Goal: Information Seeking & Learning: Learn about a topic

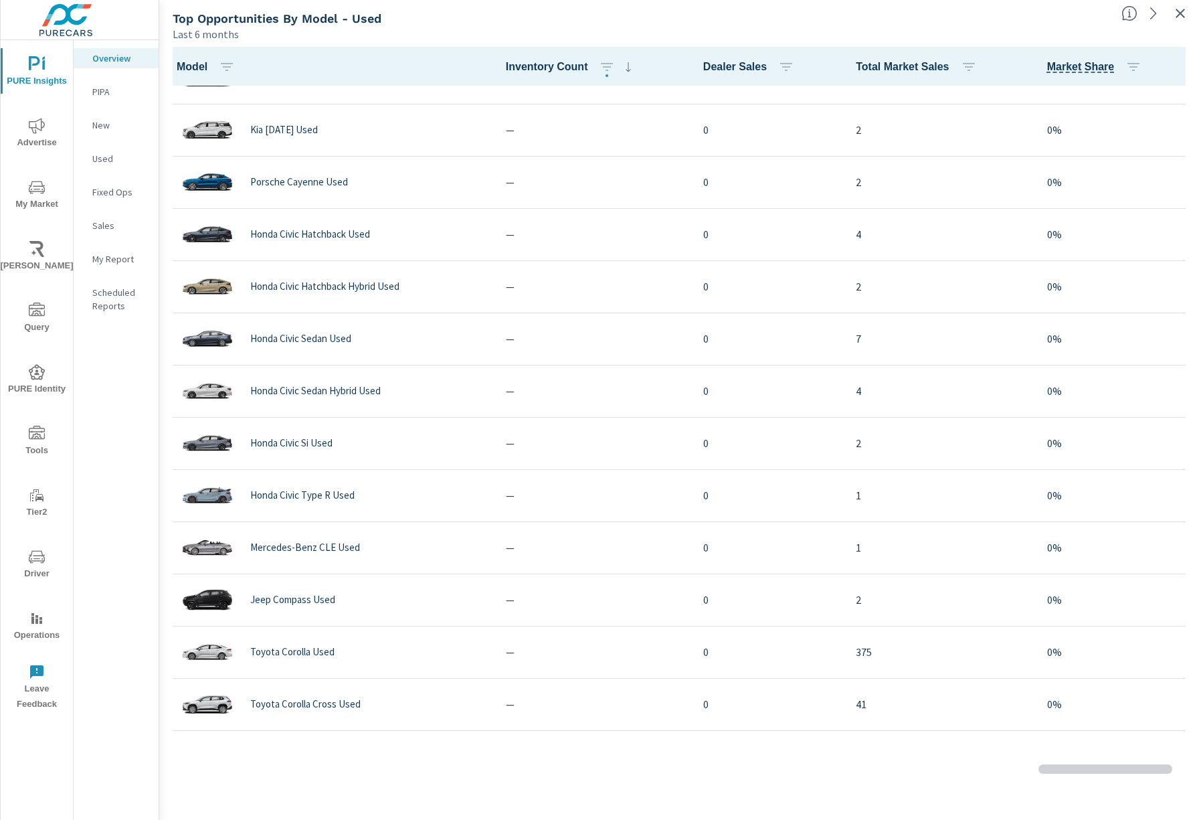
scroll to position [1140, 0]
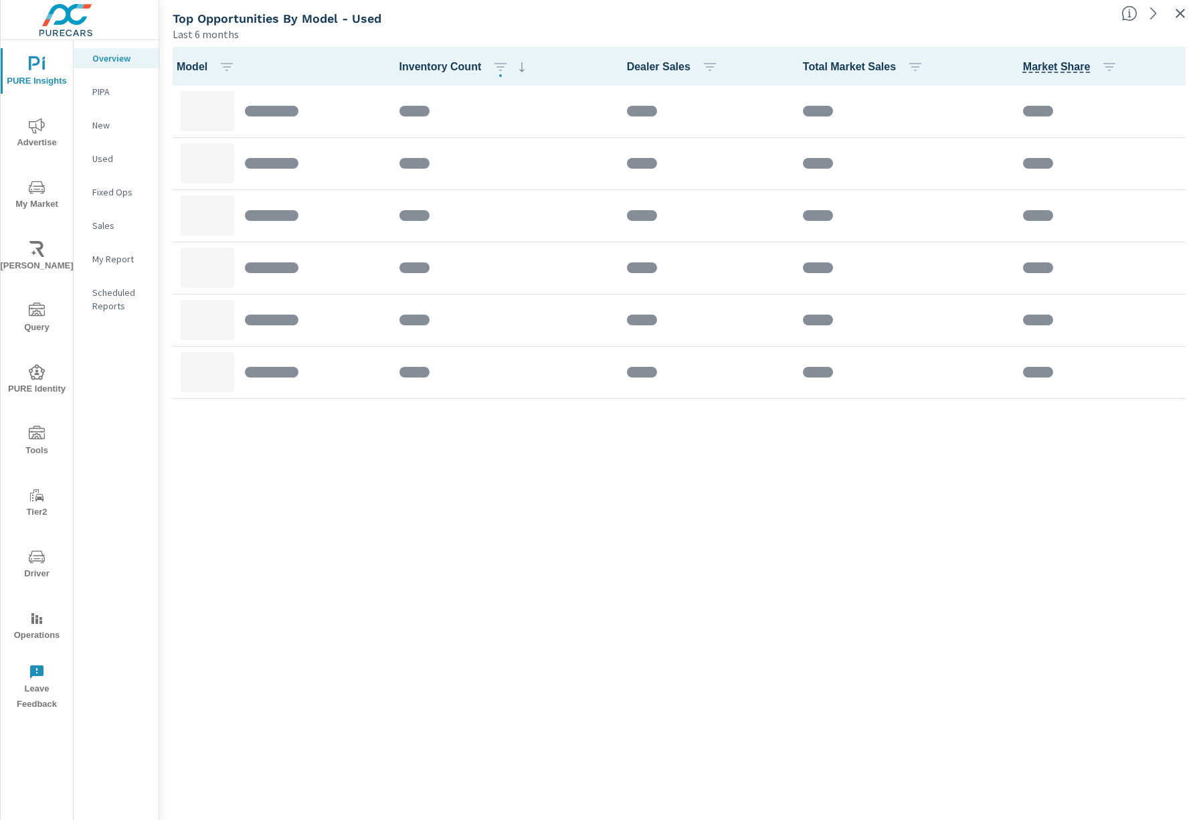
click at [894, 415] on div "Model Inventory Count Dealer Sales Total Market Sales Market Share" at bounding box center [679, 430] width 1029 height 767
click at [1178, 15] on icon "button" at bounding box center [1180, 13] width 9 height 9
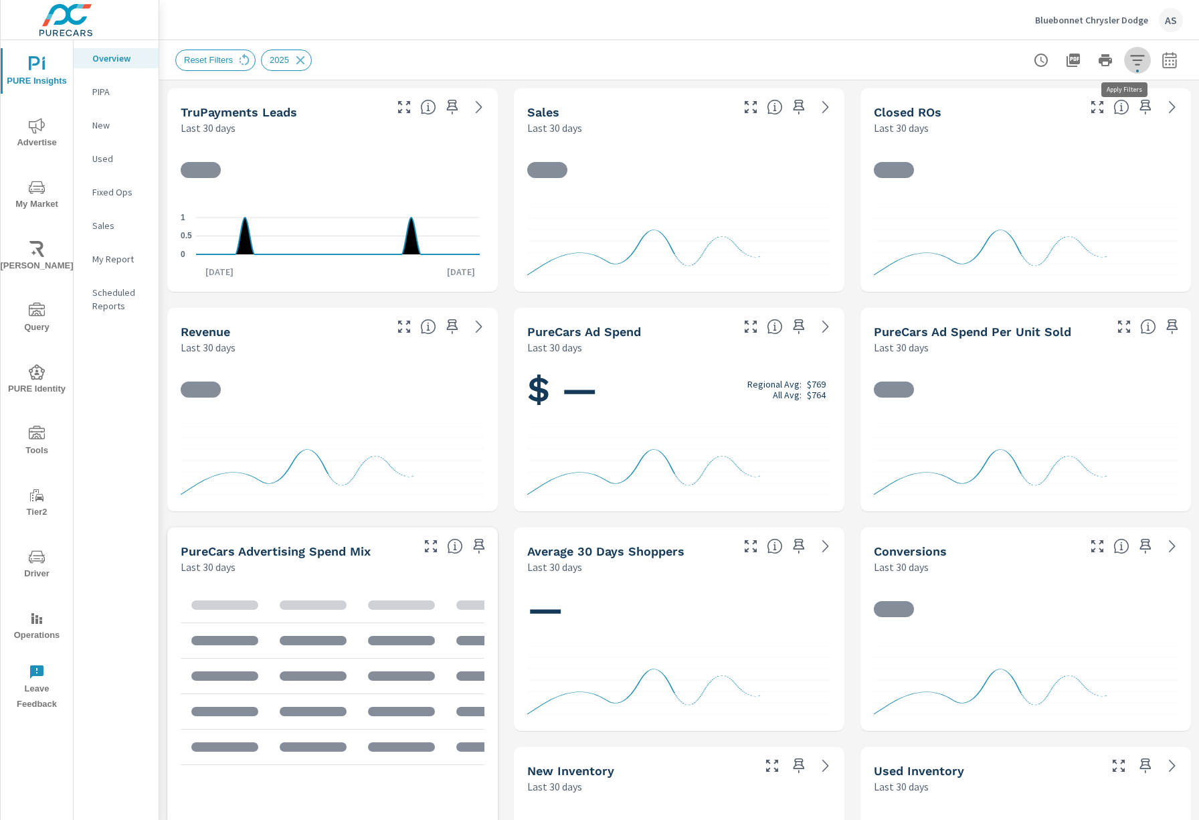
click at [1129, 58] on icon "button" at bounding box center [1137, 60] width 16 height 16
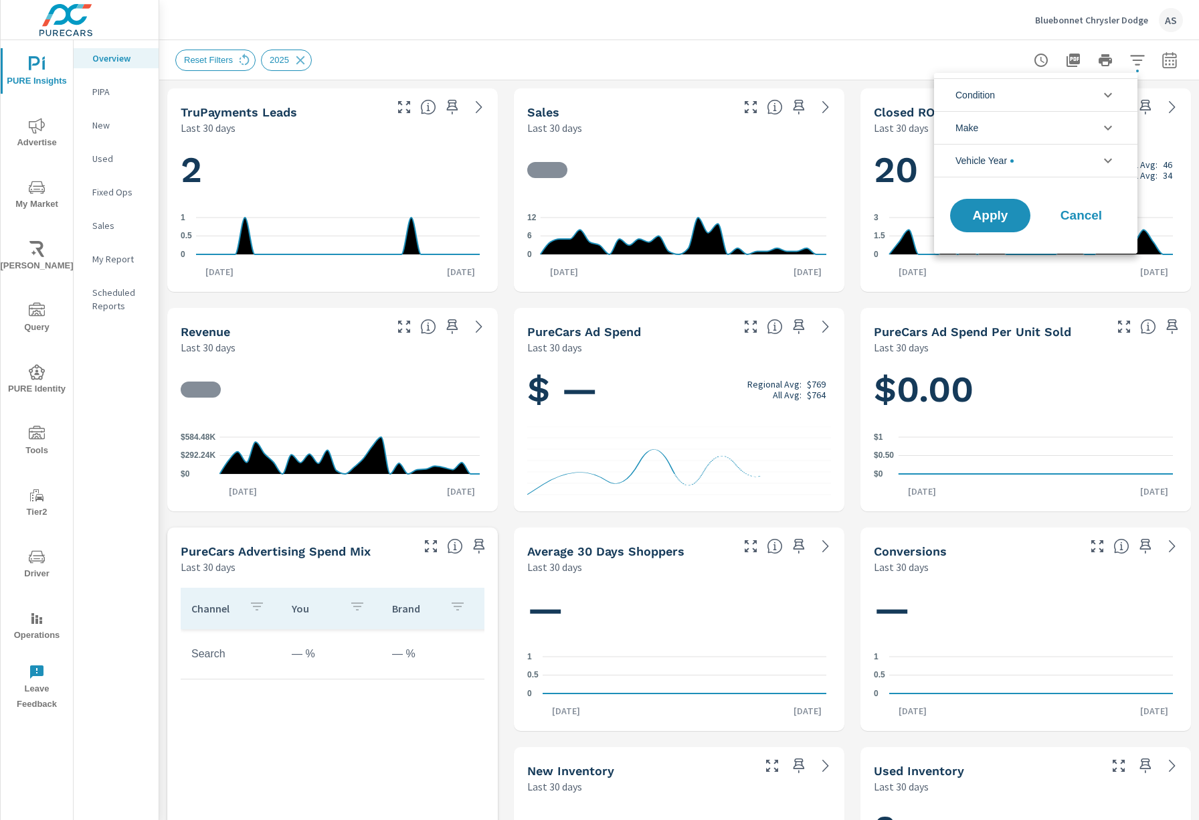
scroll to position [1, 0]
click at [997, 214] on span "Apply" at bounding box center [990, 215] width 55 height 13
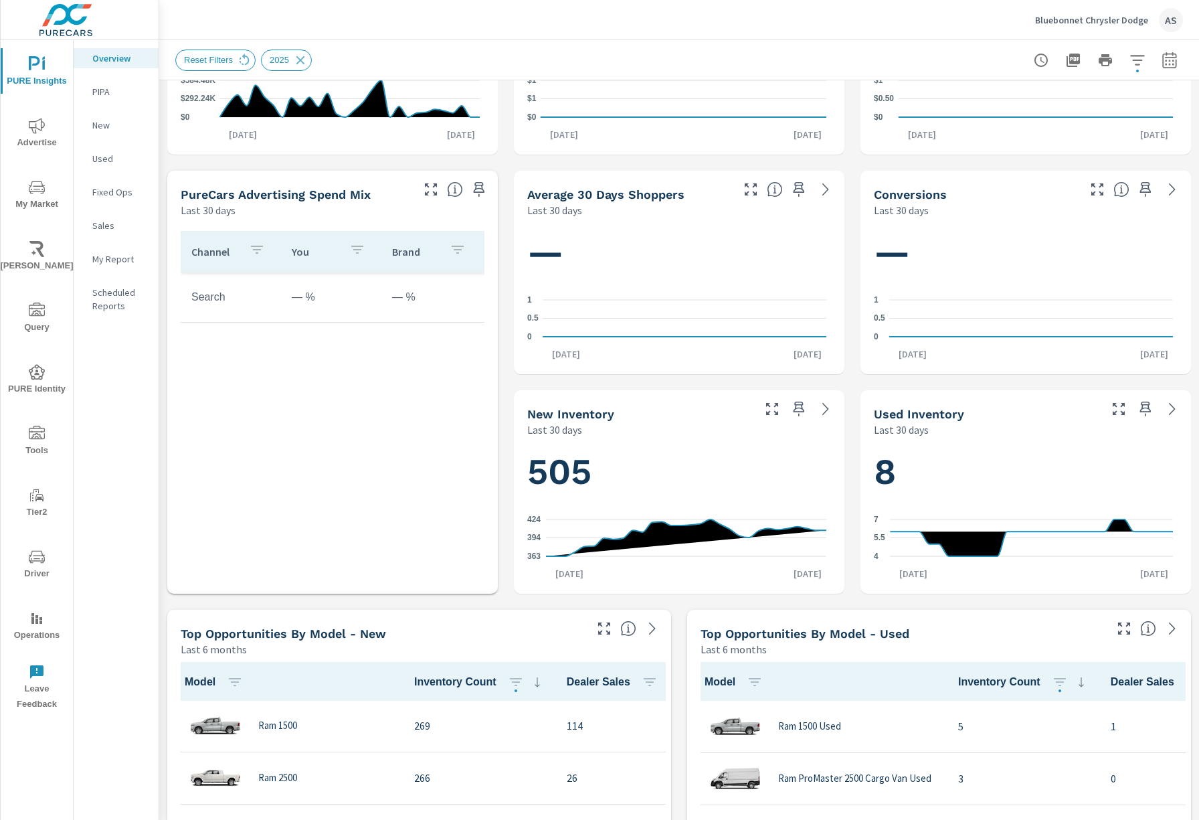
scroll to position [1149, 0]
click at [1116, 627] on icon "button" at bounding box center [1124, 628] width 16 height 16
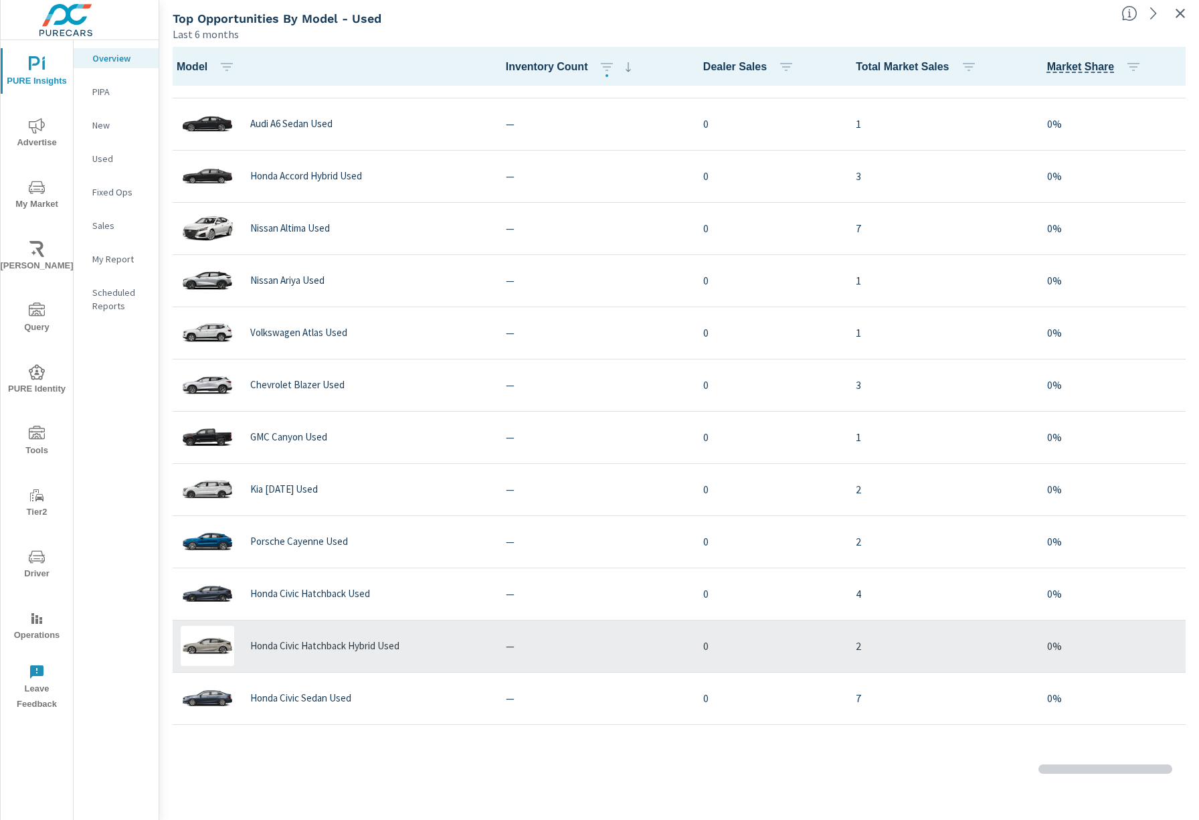
scroll to position [244, 0]
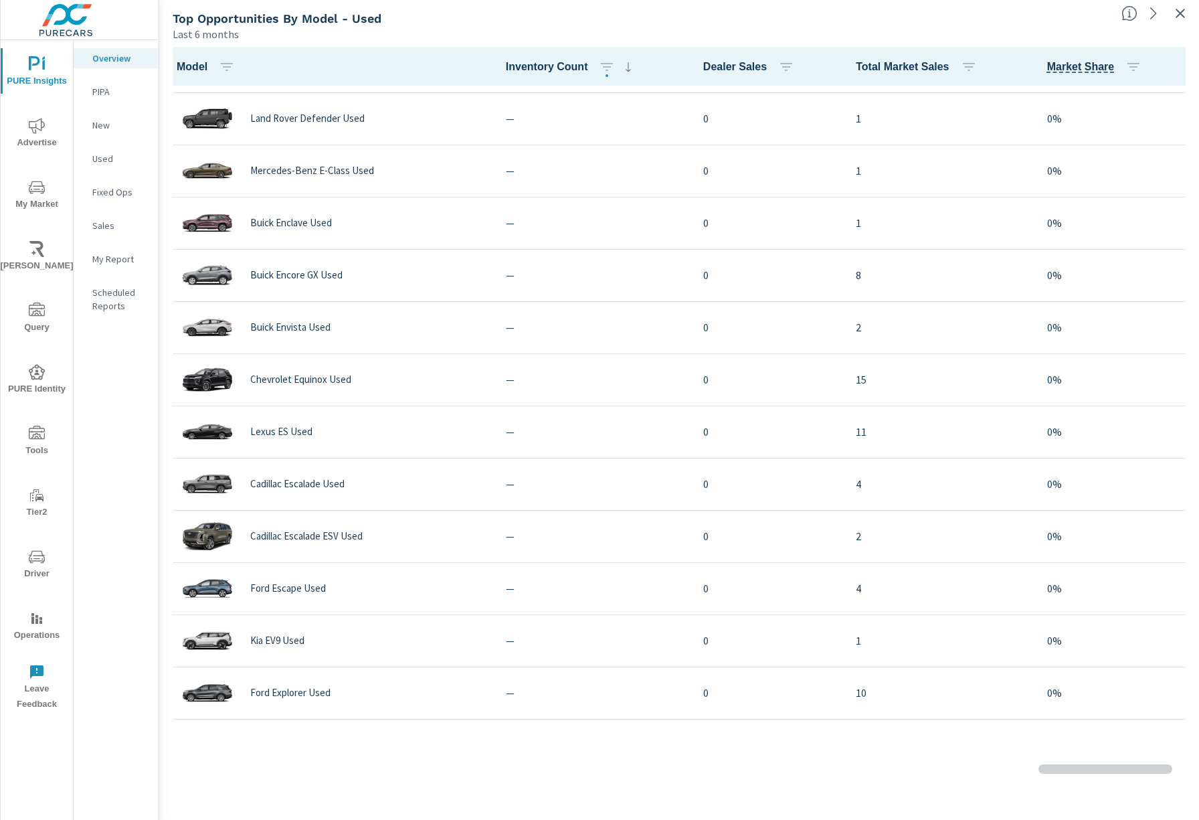
scroll to position [2600, 0]
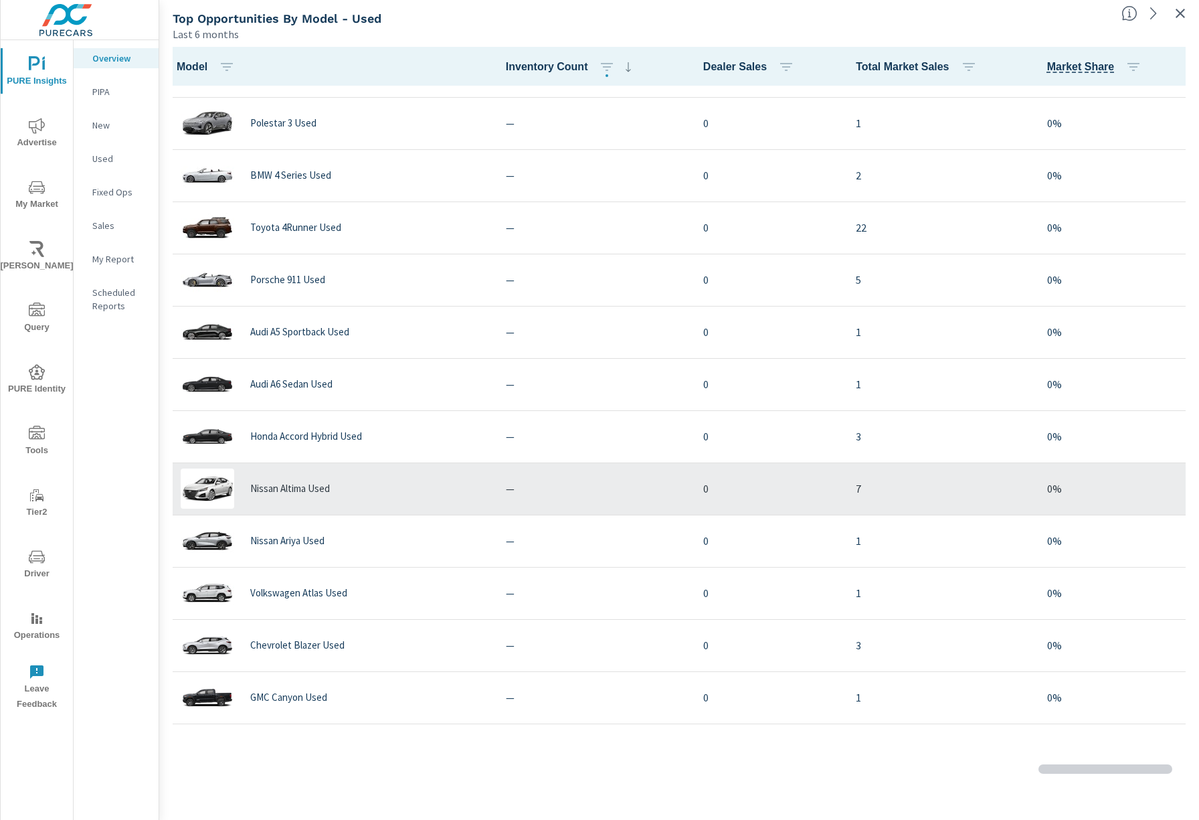
scroll to position [357, 0]
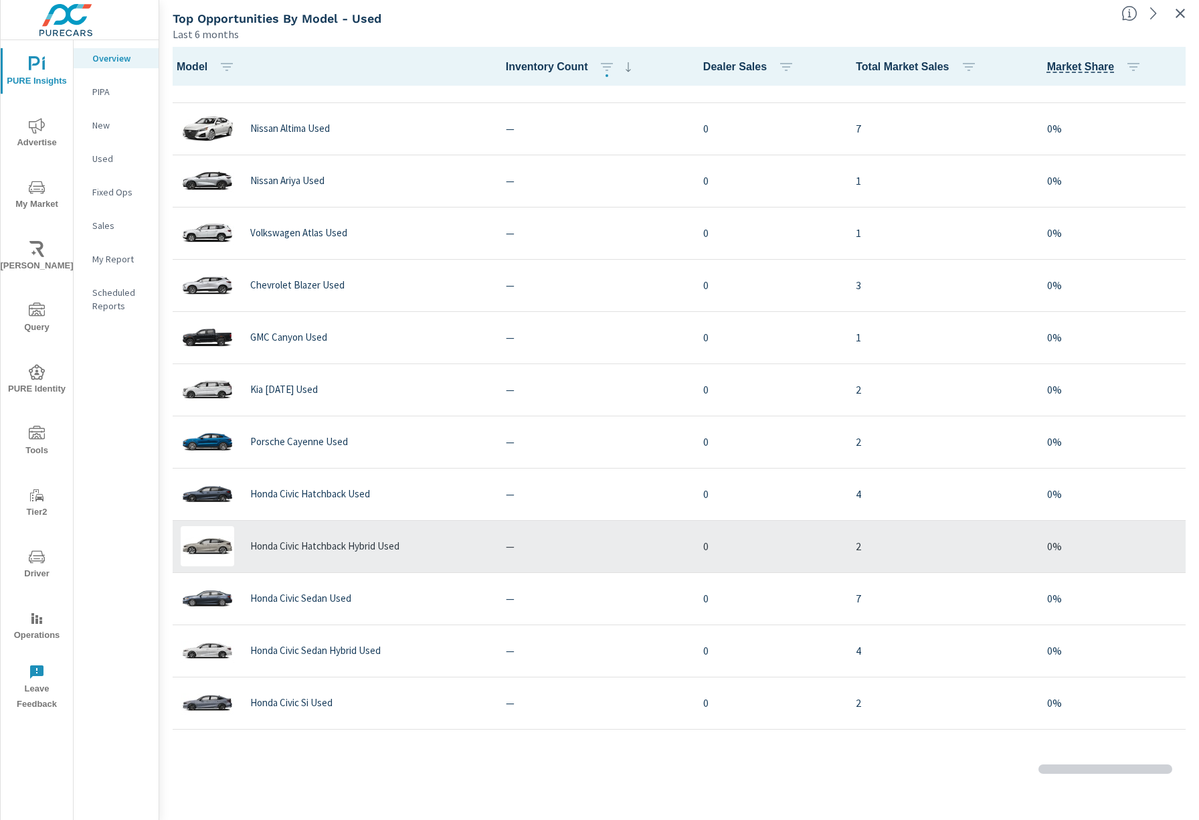
scroll to position [803, 0]
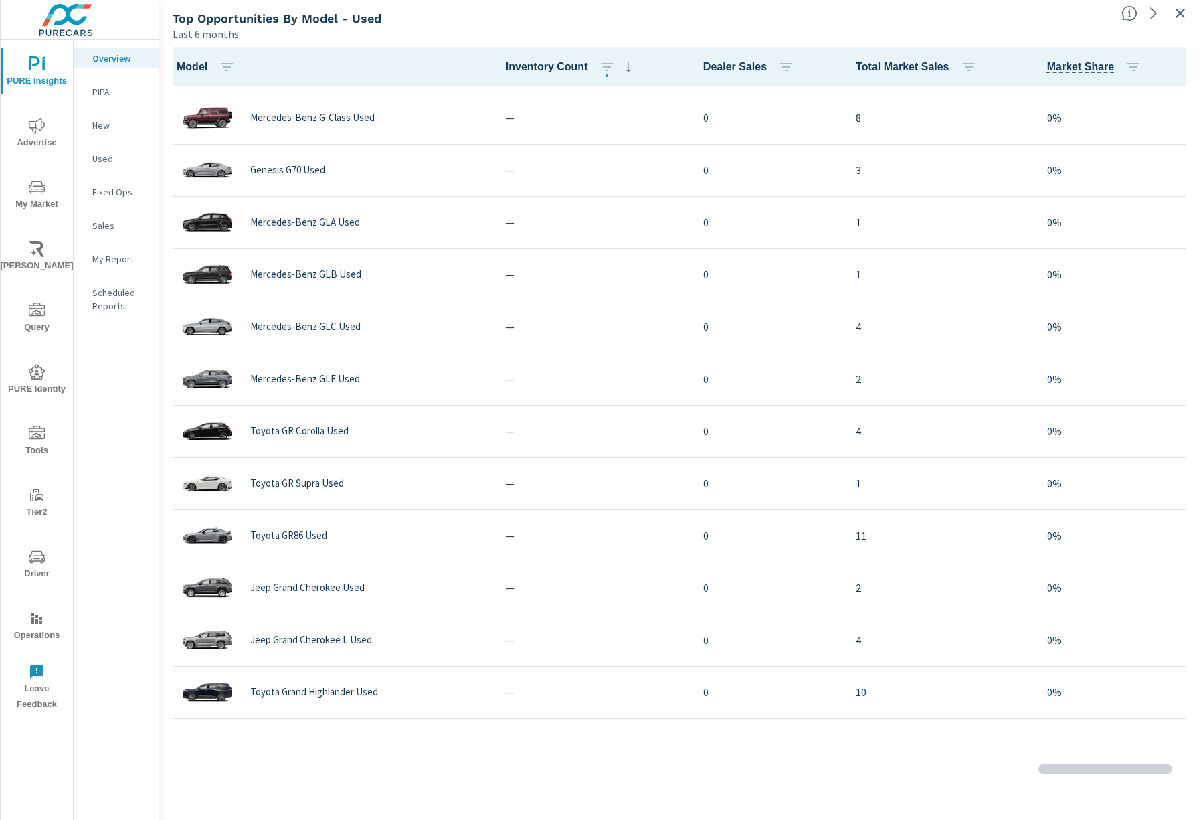
scroll to position [3386, 0]
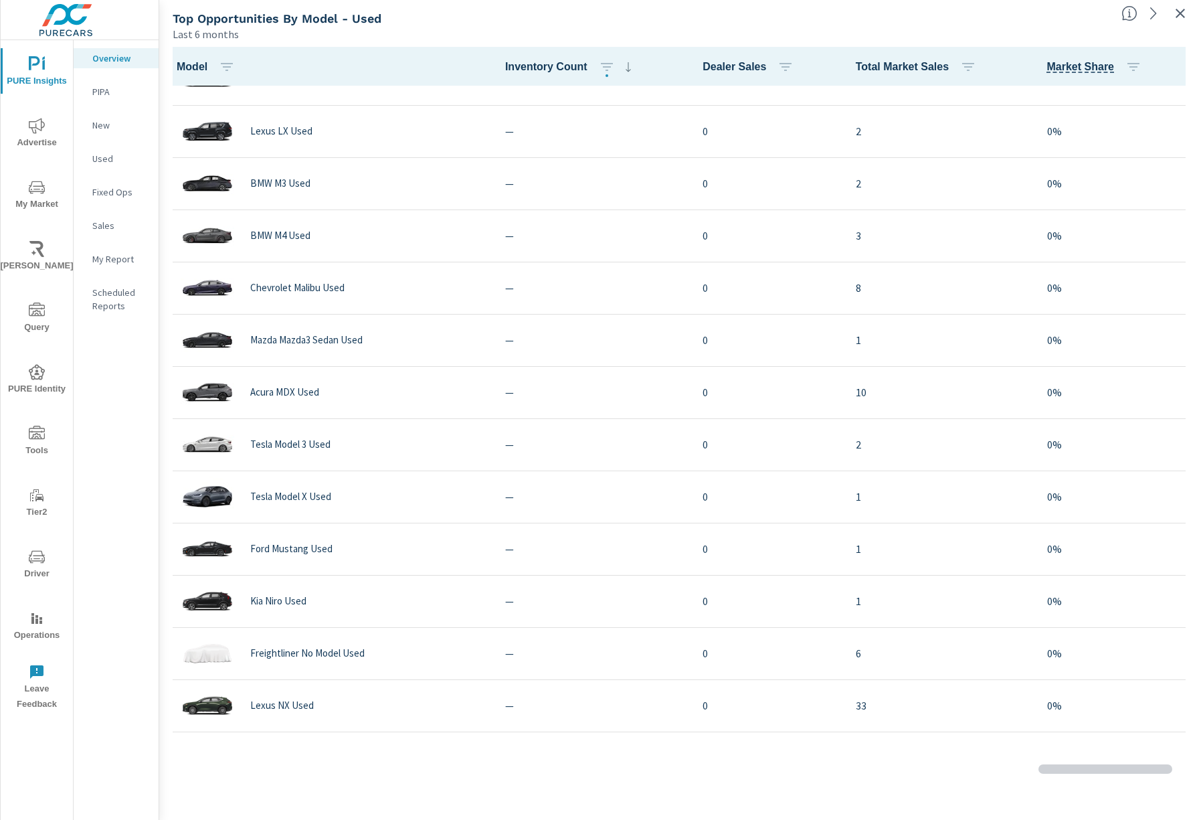
scroll to position [4120, 0]
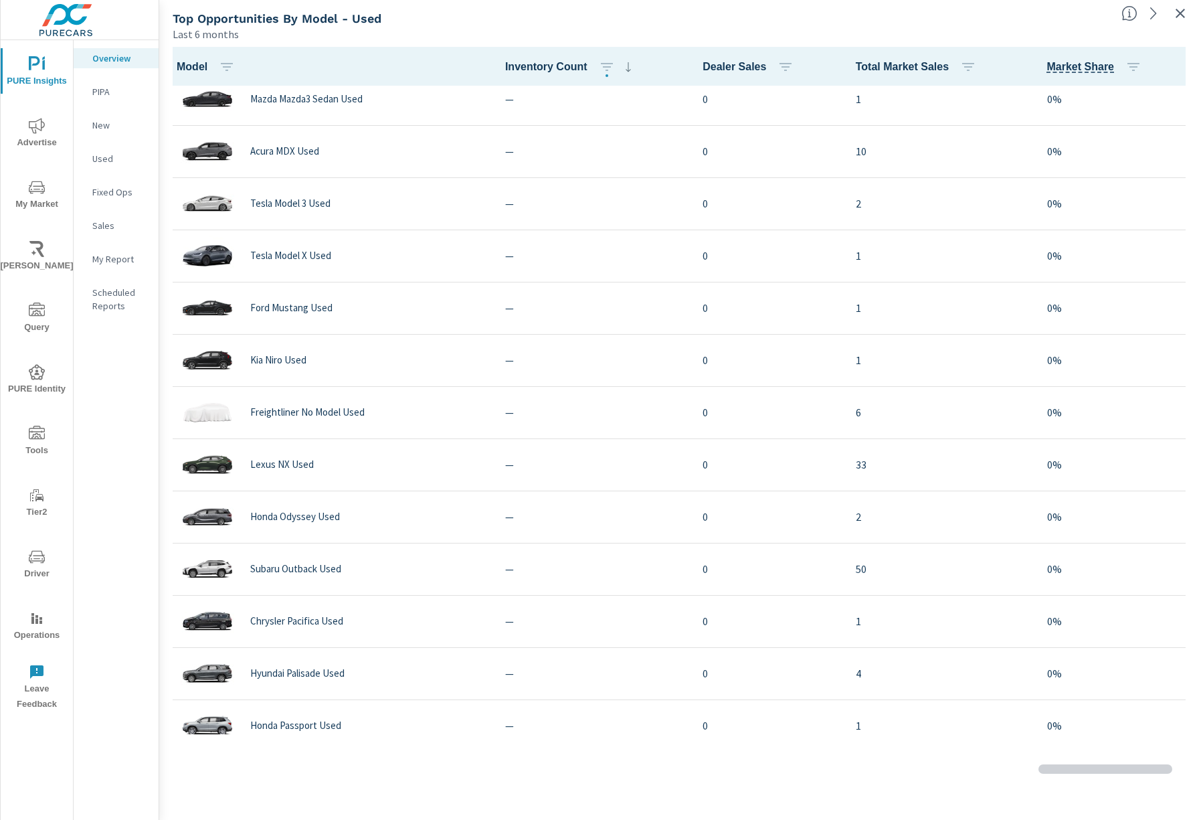
scroll to position [4387, 0]
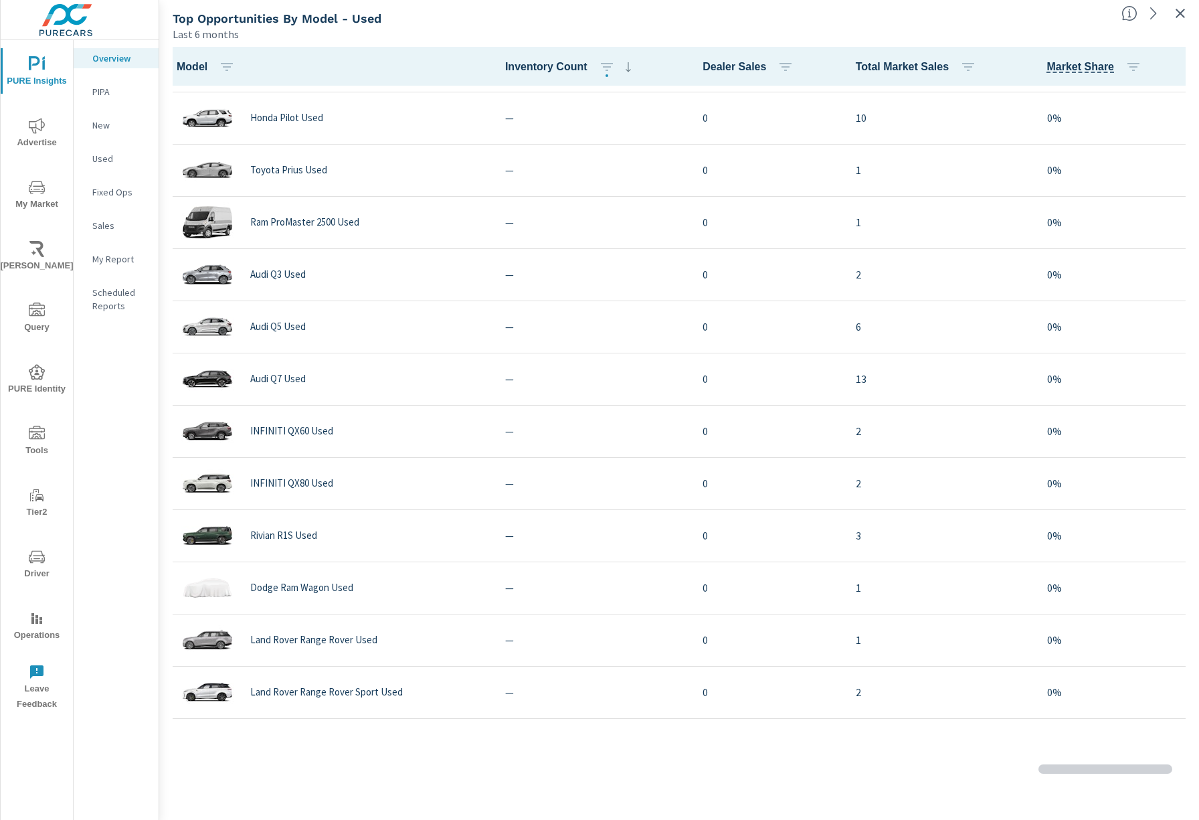
scroll to position [3324, 0]
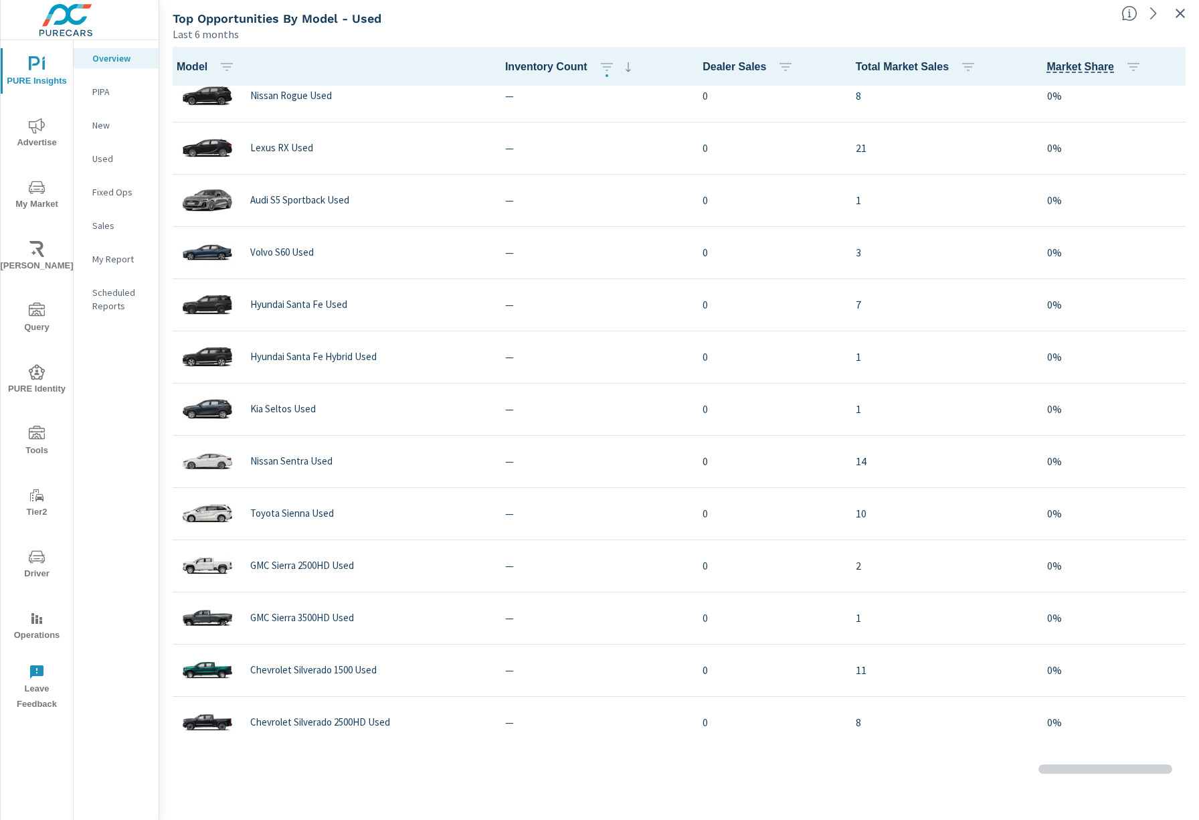
scroll to position [3396, 0]
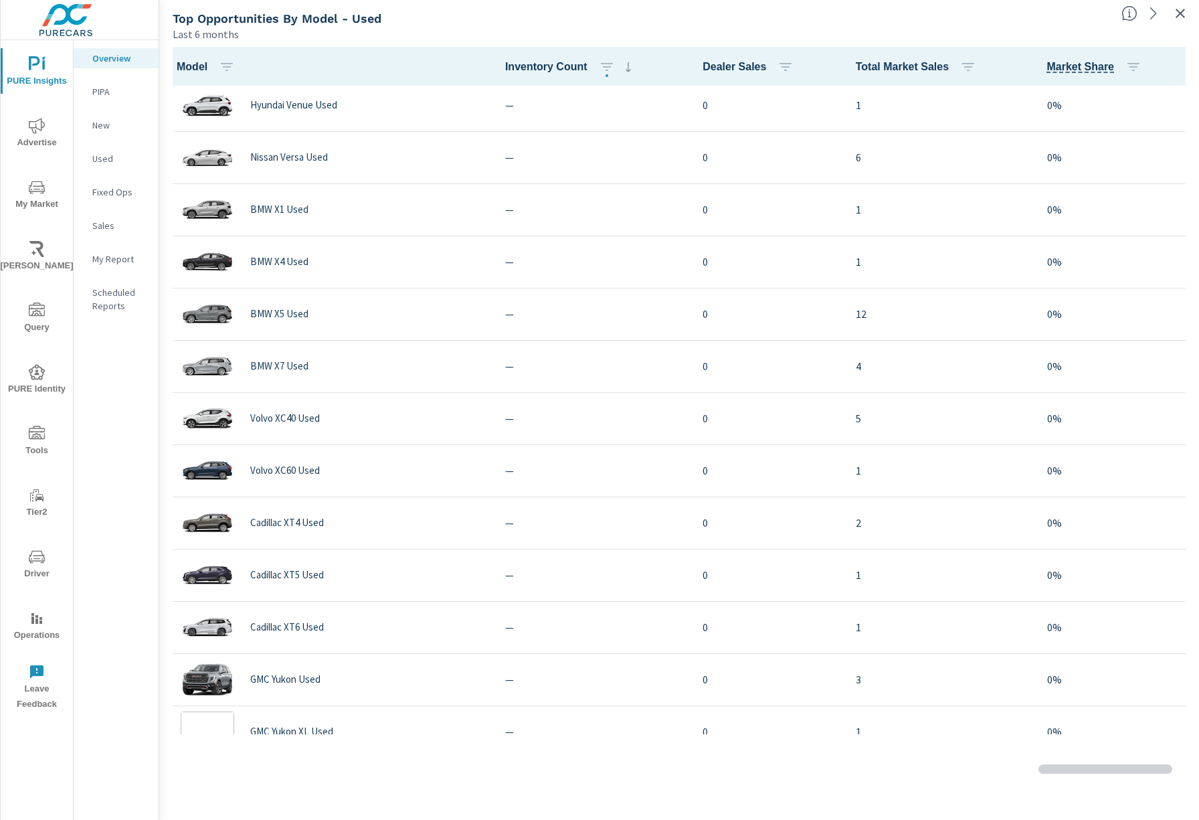
scroll to position [3582, 0]
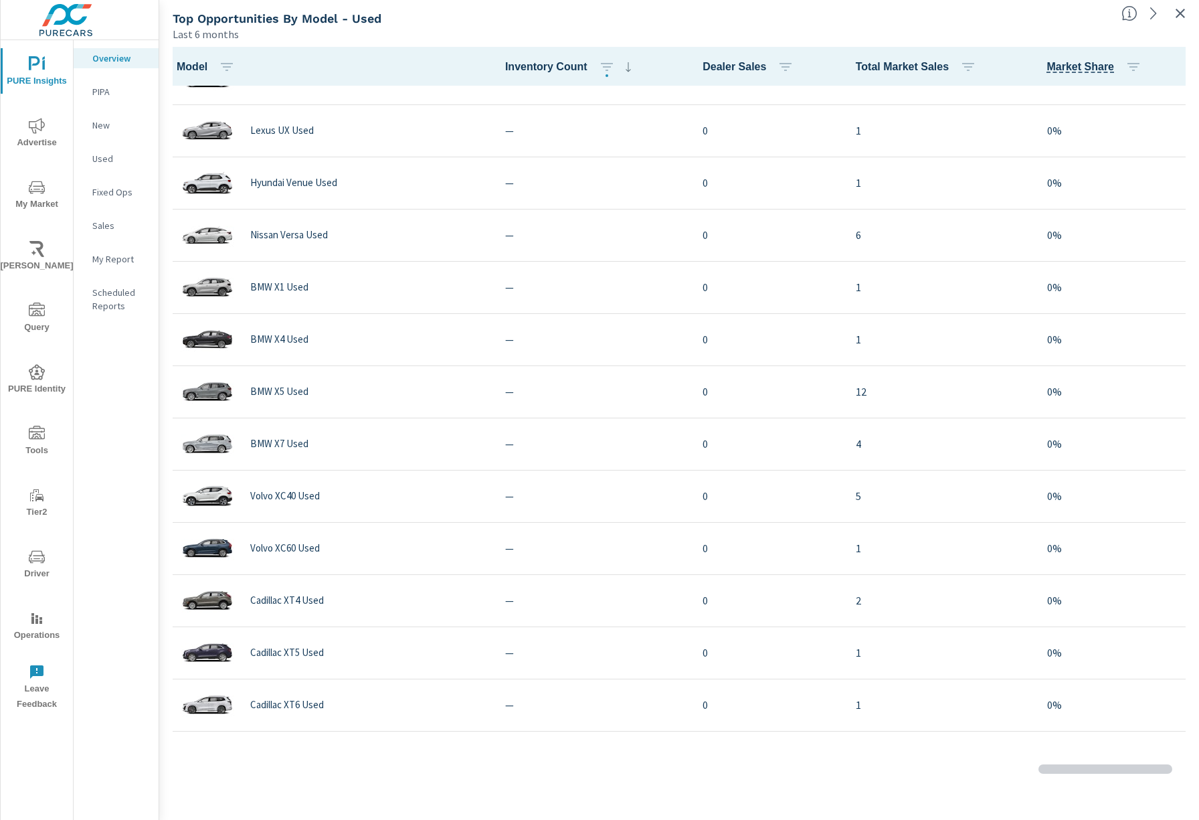
scroll to position [3850, 0]
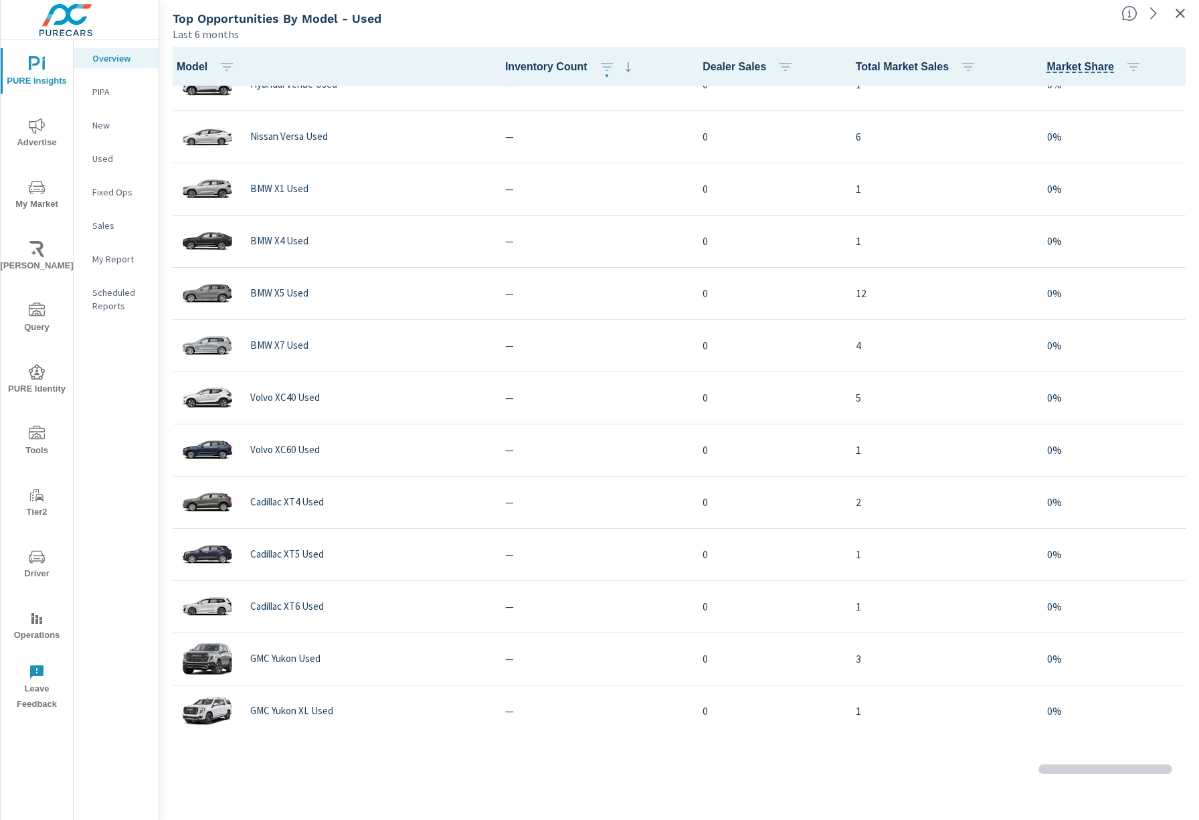
scroll to position [3910, 0]
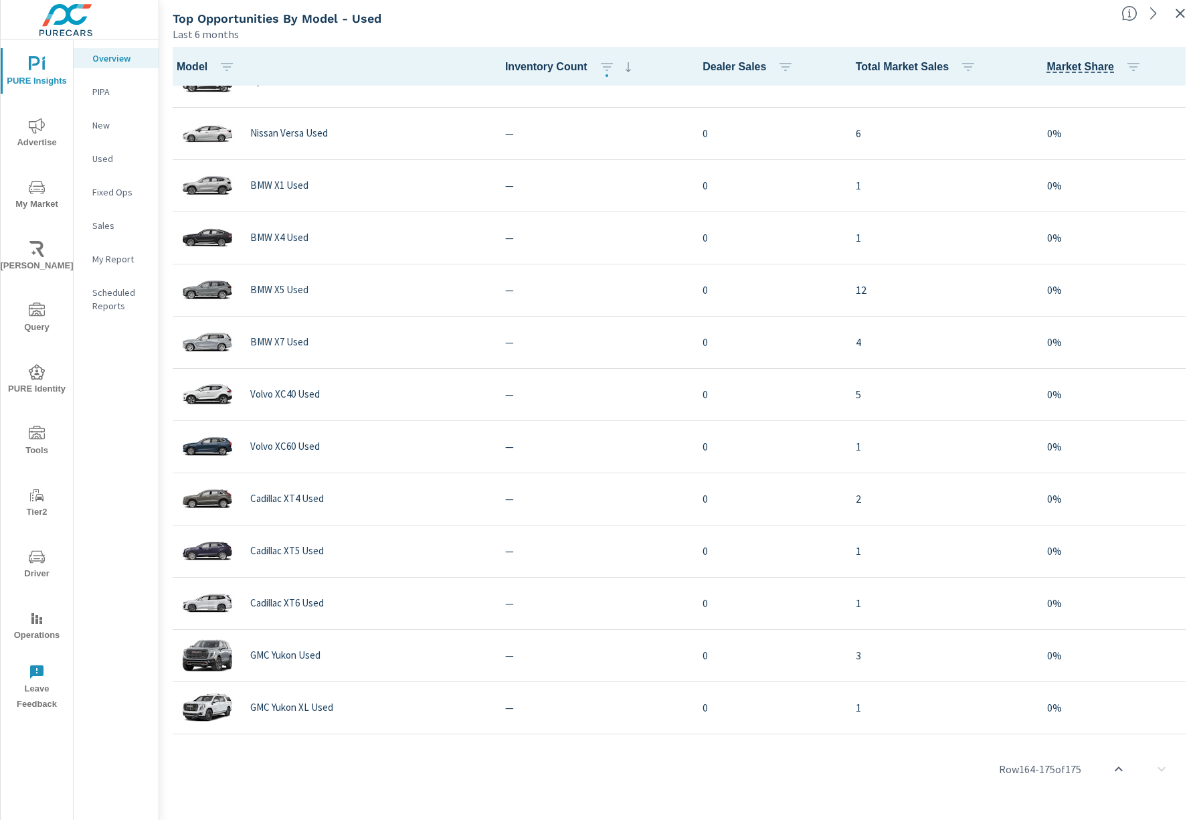
scroll to position [2600, 0]
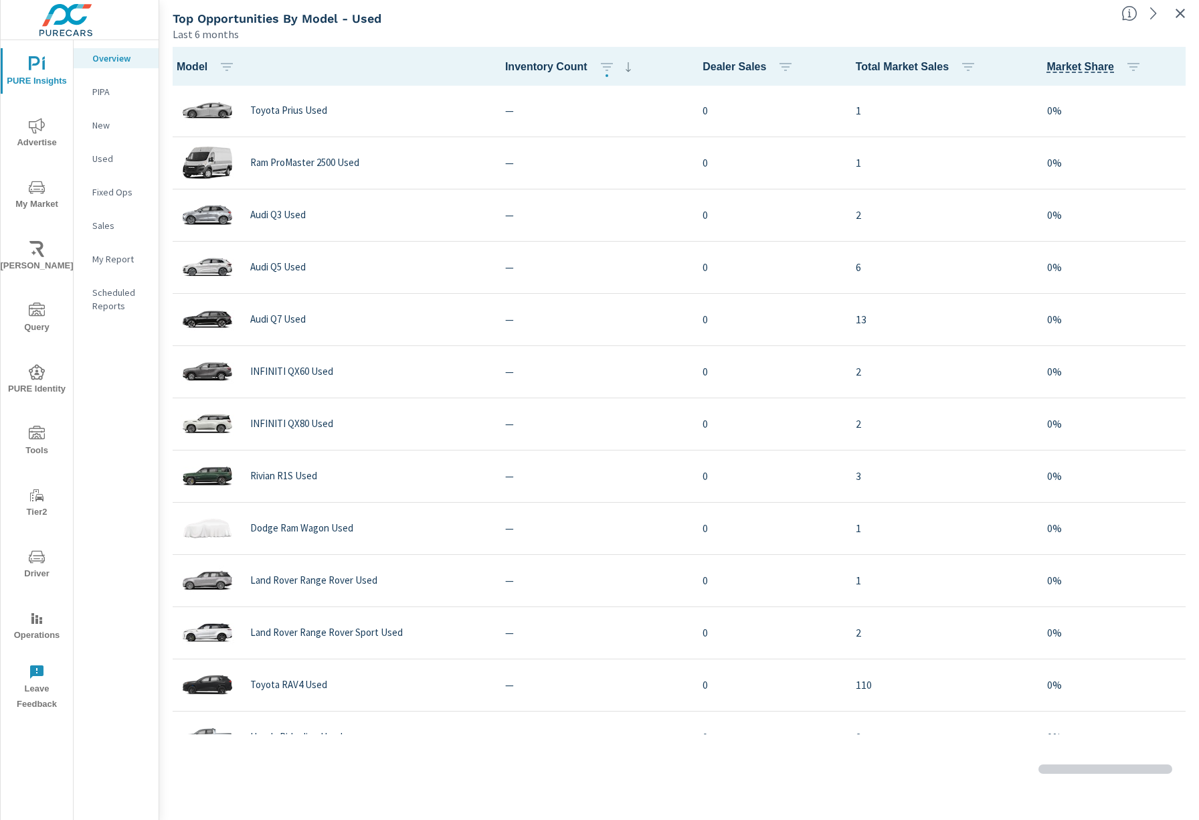
scroll to position [2610, 0]
click at [1180, 8] on icon "button" at bounding box center [1180, 13] width 16 height 16
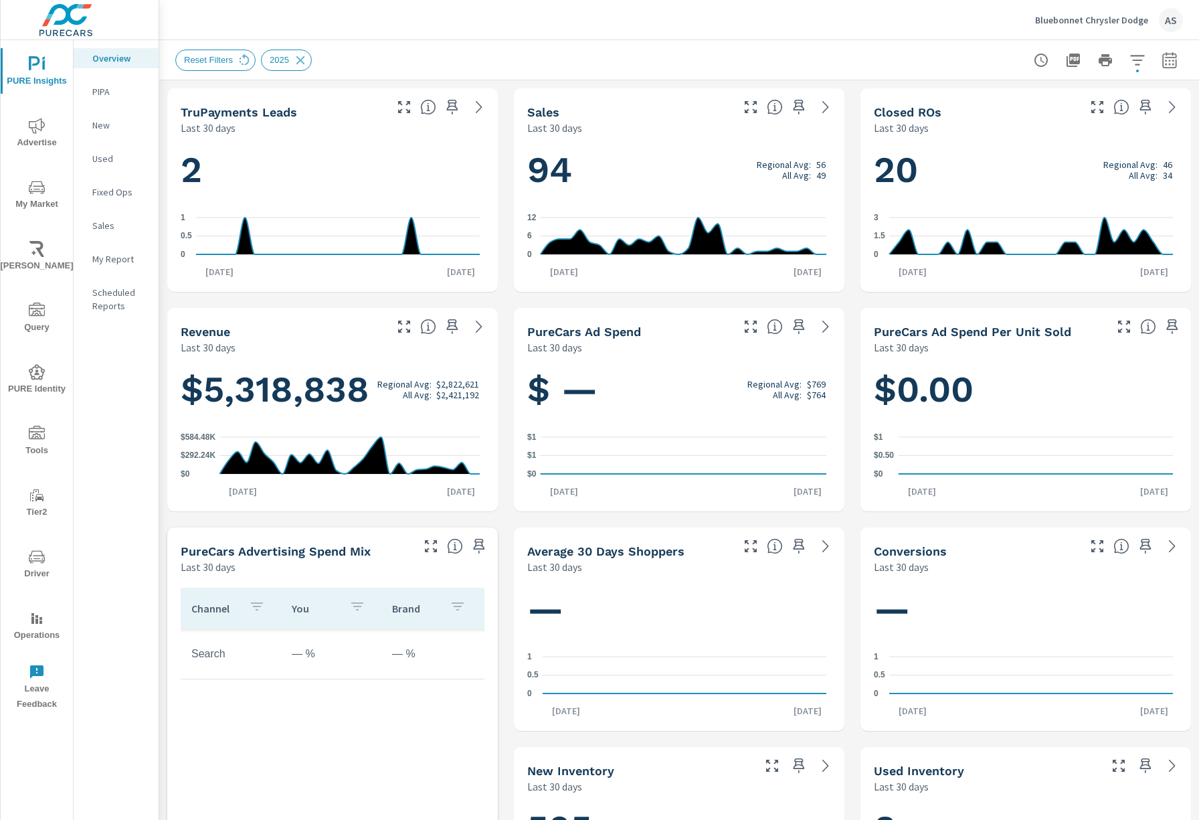
scroll to position [1, 0]
click at [1129, 62] on icon "button" at bounding box center [1137, 60] width 16 height 16
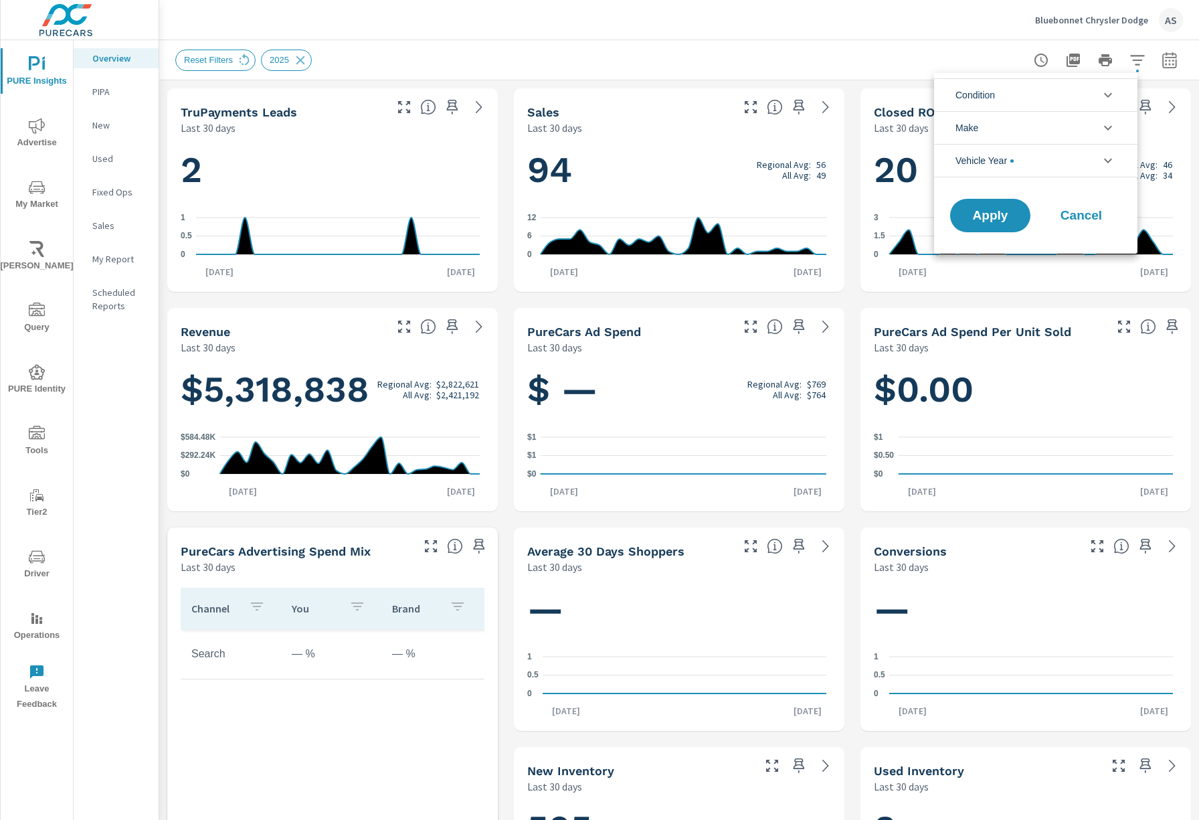
scroll to position [60, 0]
click at [1077, 166] on li "Vehicle Year" at bounding box center [1035, 160] width 203 height 33
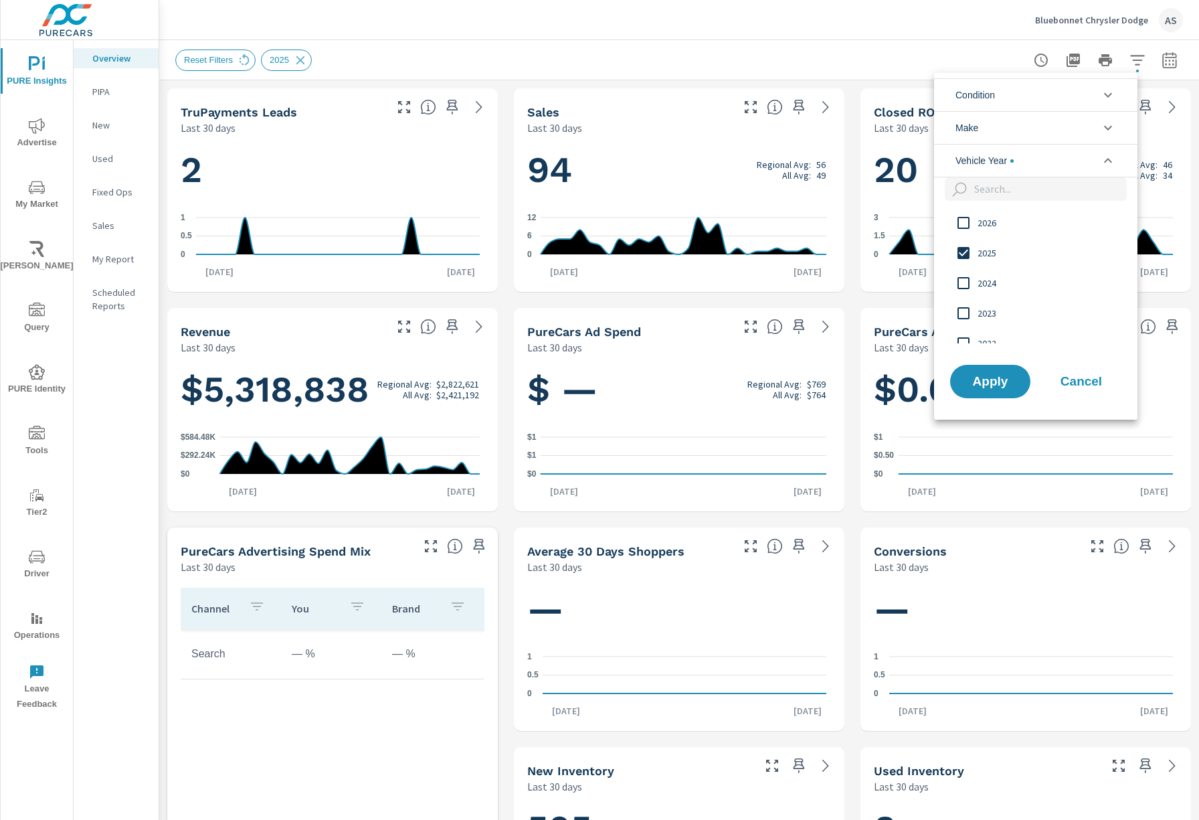
scroll to position [0, 0]
click at [966, 248] on input "filter options" at bounding box center [963, 253] width 28 height 28
click at [1014, 383] on span "Apply" at bounding box center [990, 381] width 55 height 13
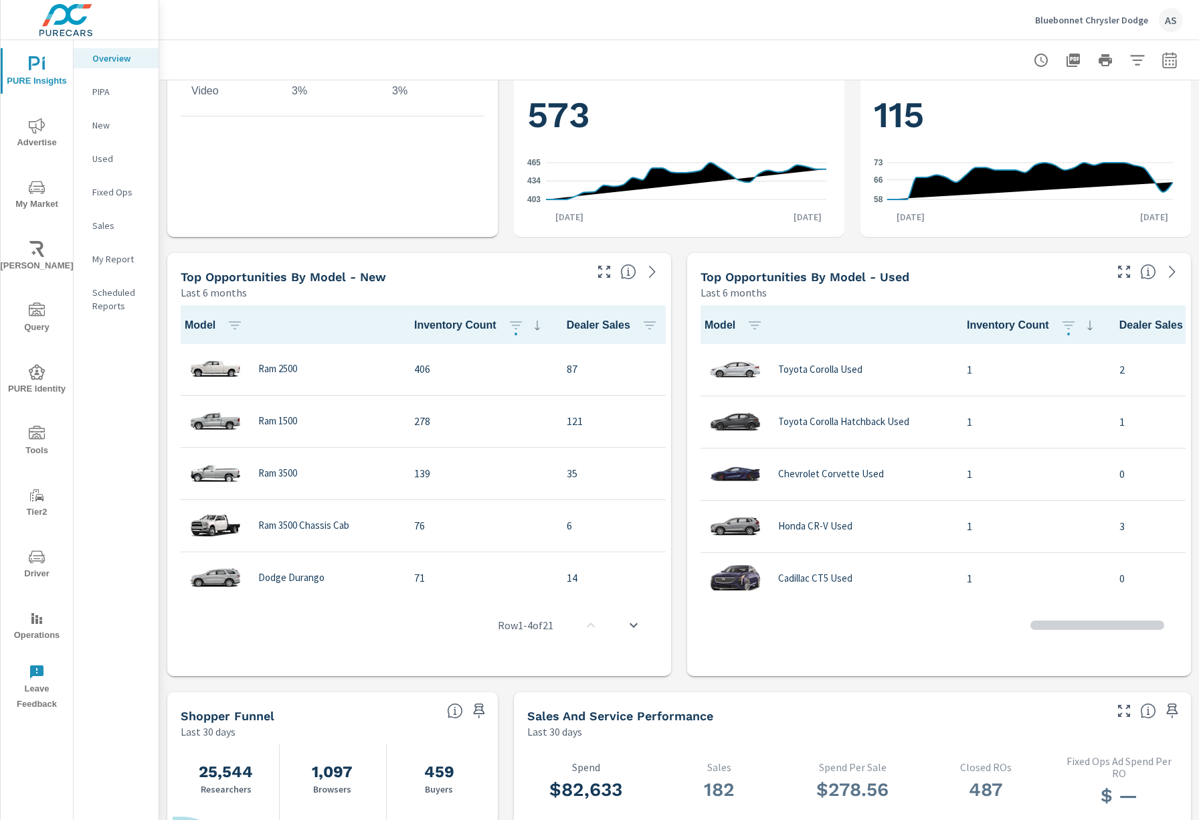
scroll to position [2610, 0]
click at [1116, 265] on icon "button" at bounding box center [1124, 272] width 16 height 16
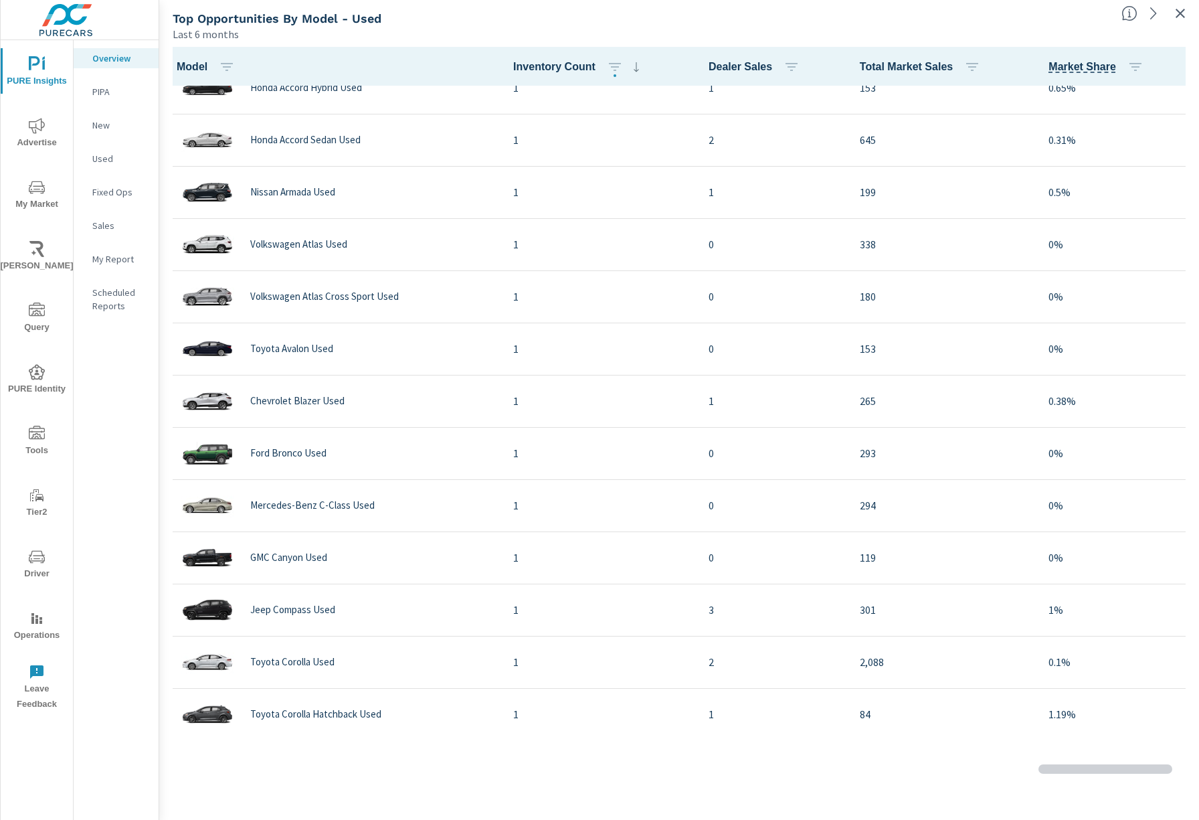
scroll to position [737, 0]
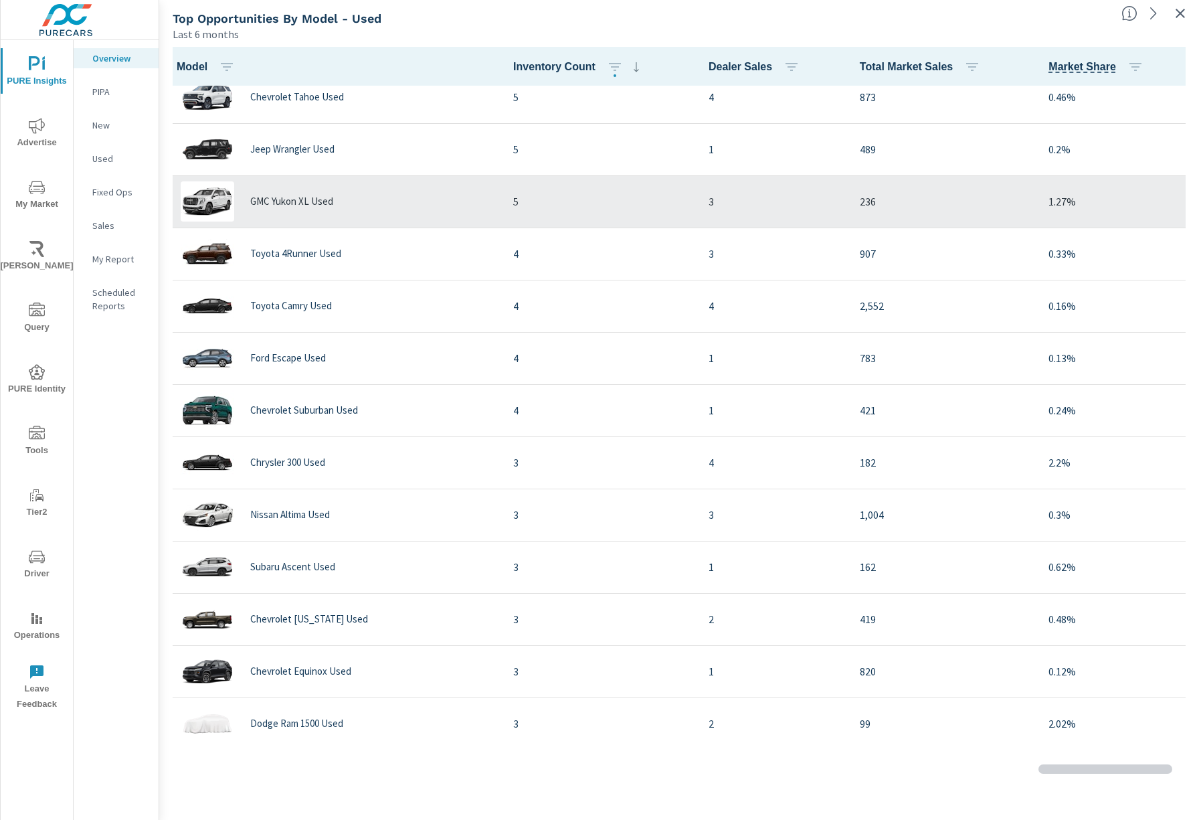
scroll to position [178, 0]
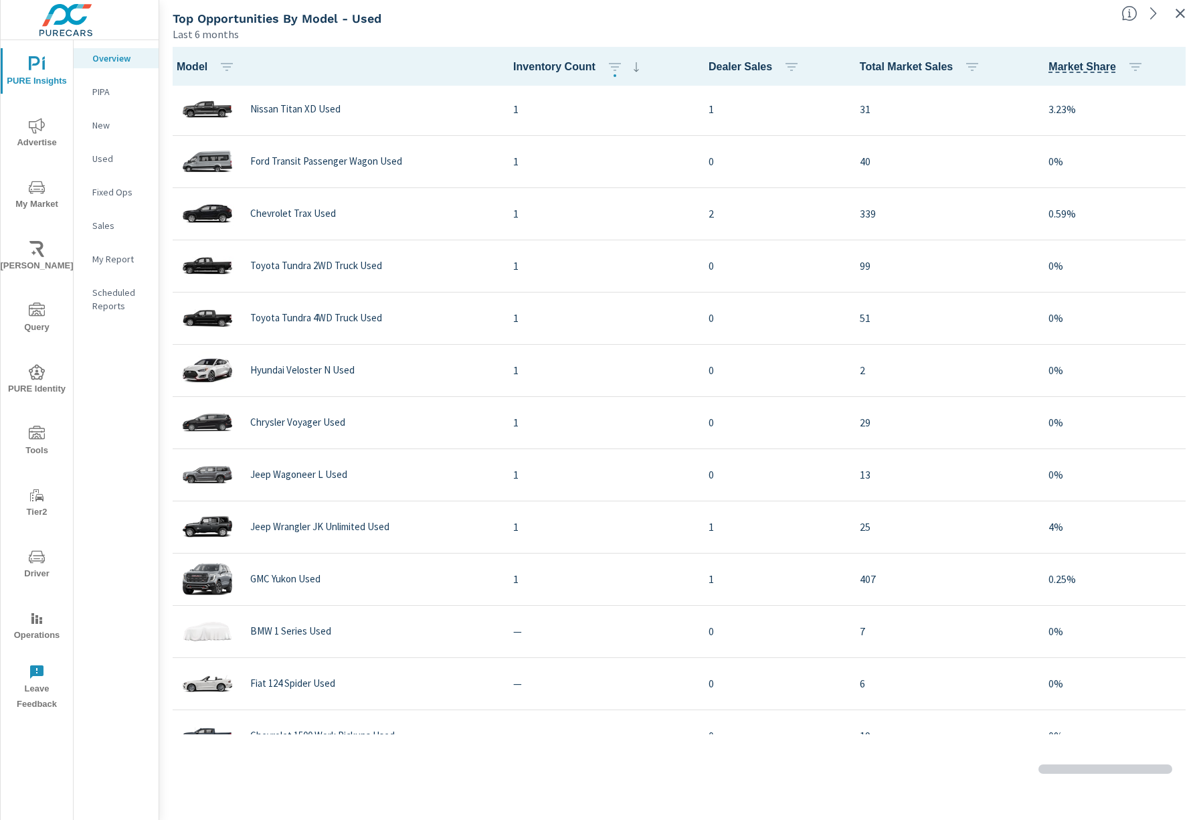
scroll to position [4708, 0]
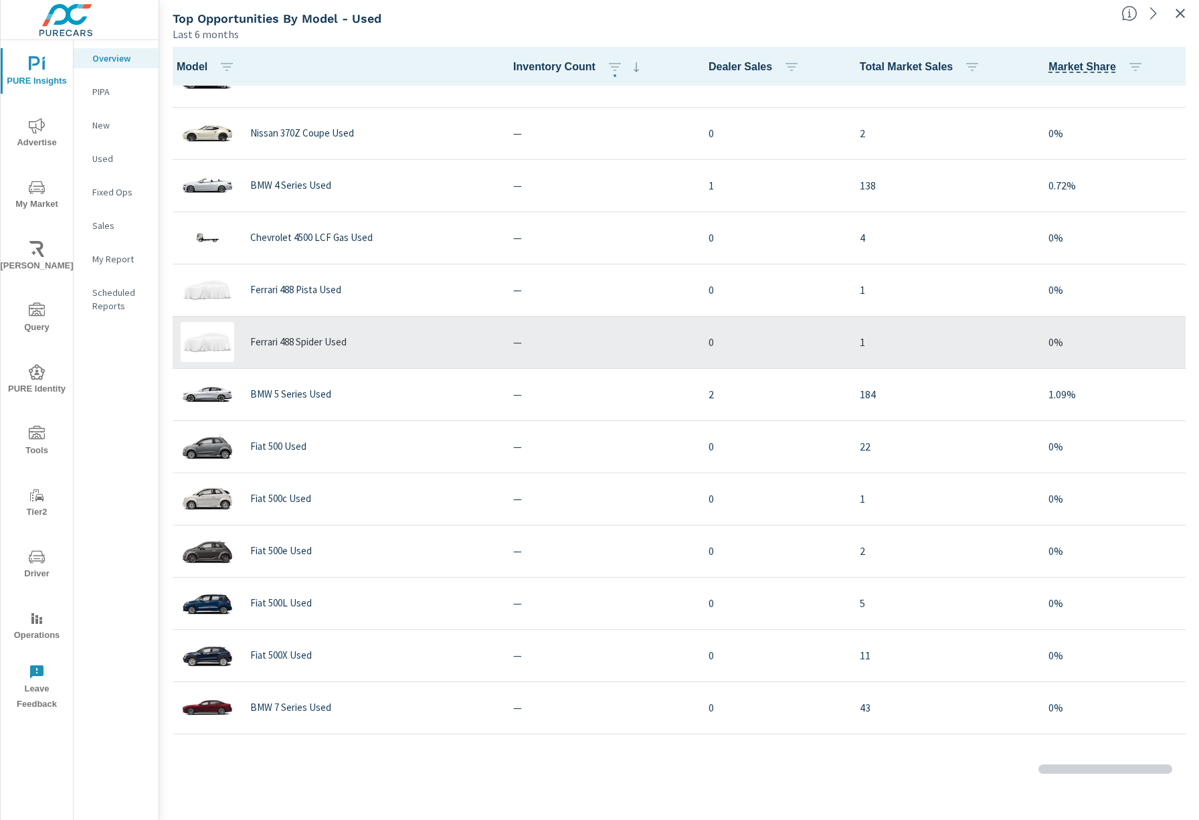
scroll to position [5220, 0]
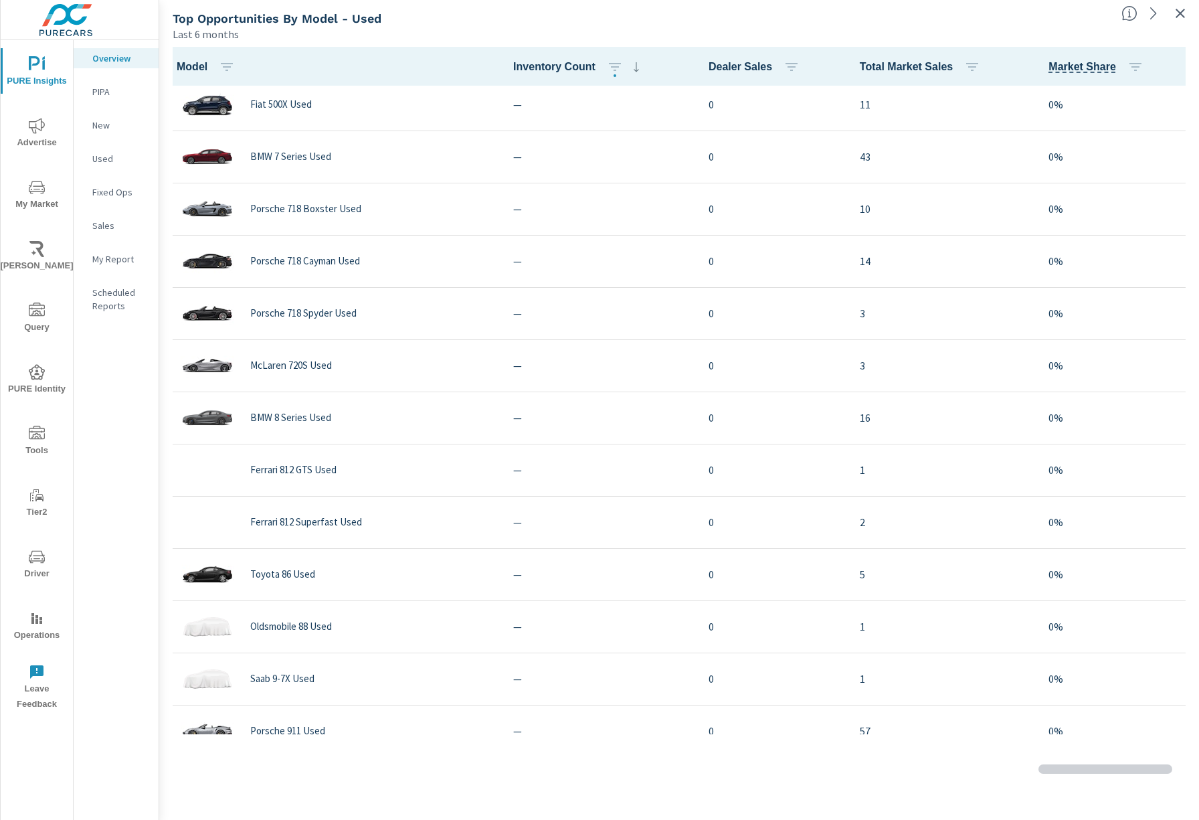
scroll to position [3146, 0]
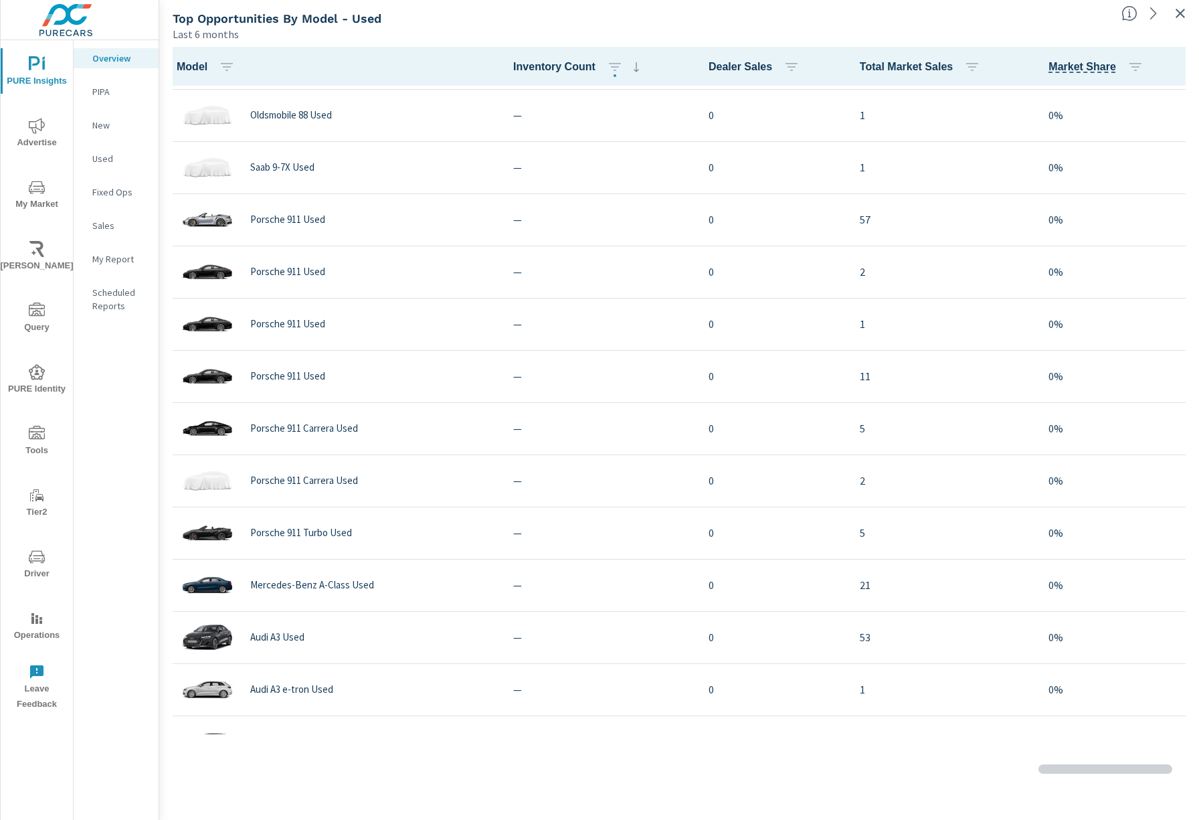
scroll to position [3770, 0]
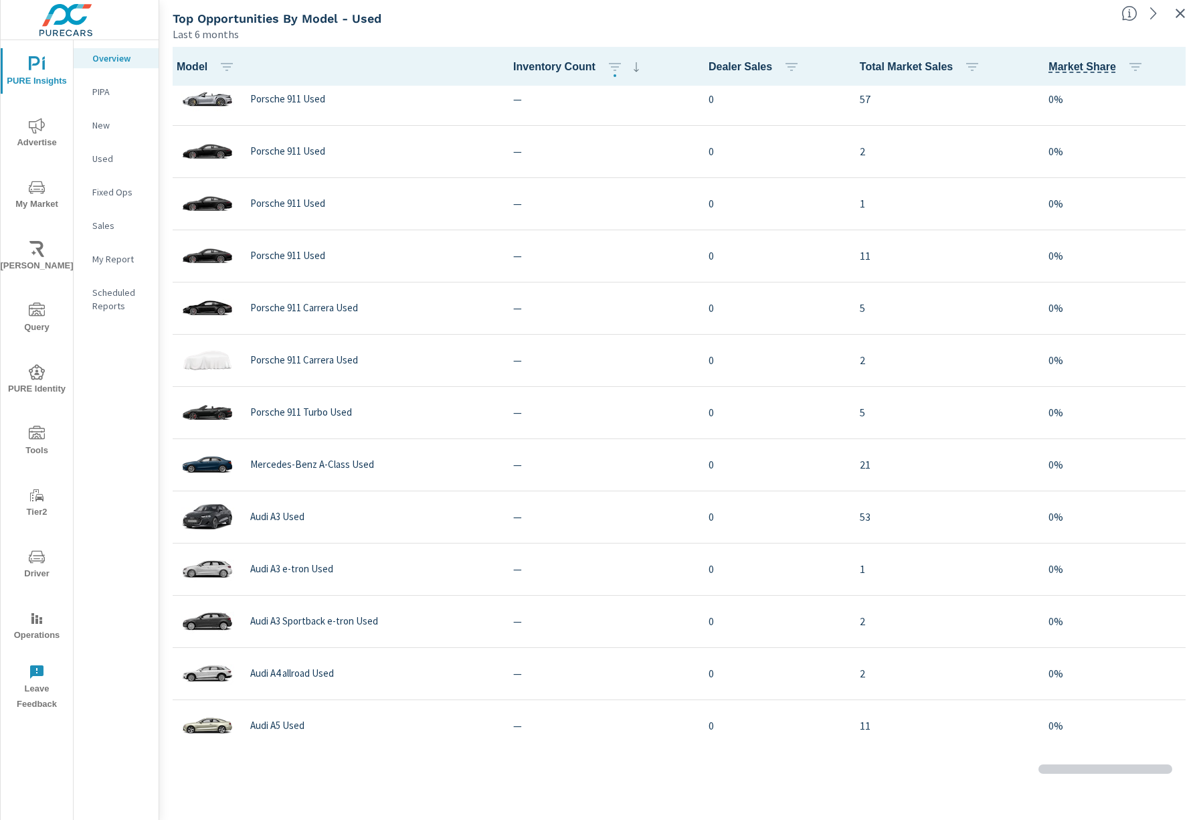
scroll to position [4662, 0]
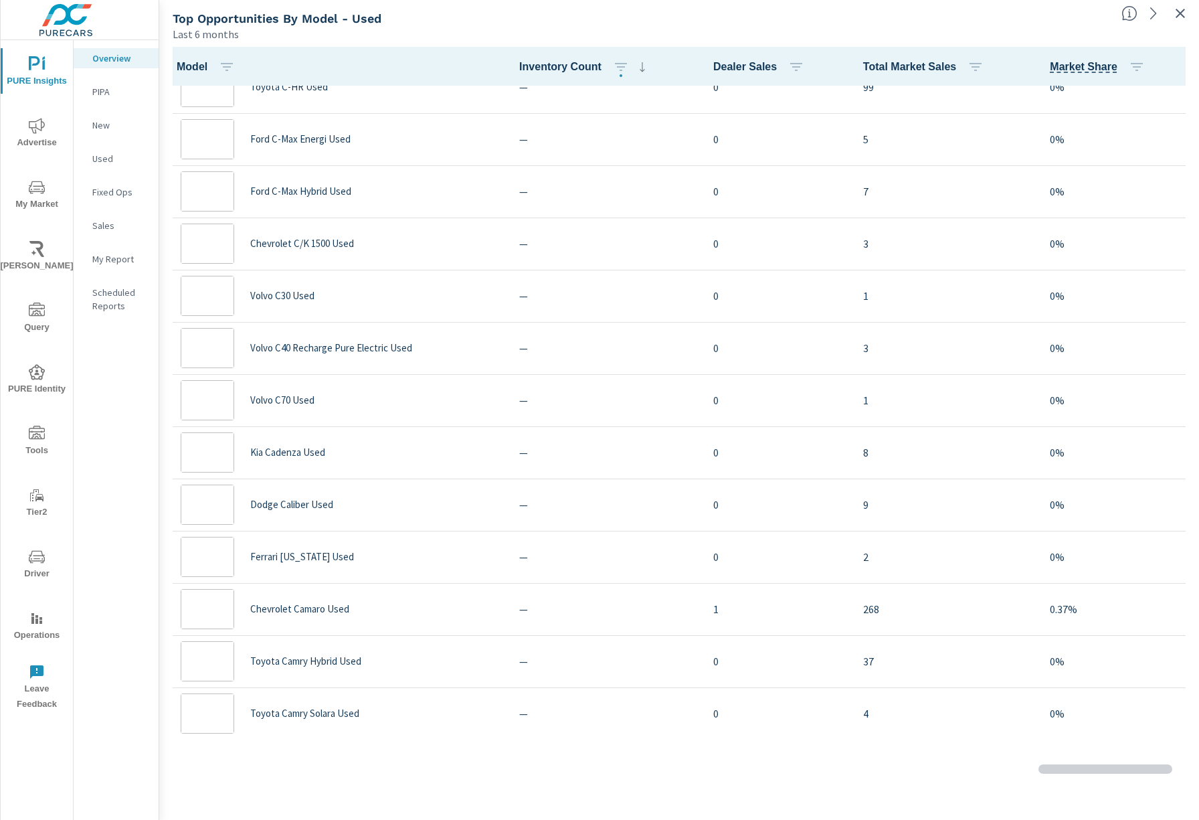
scroll to position [2895, 0]
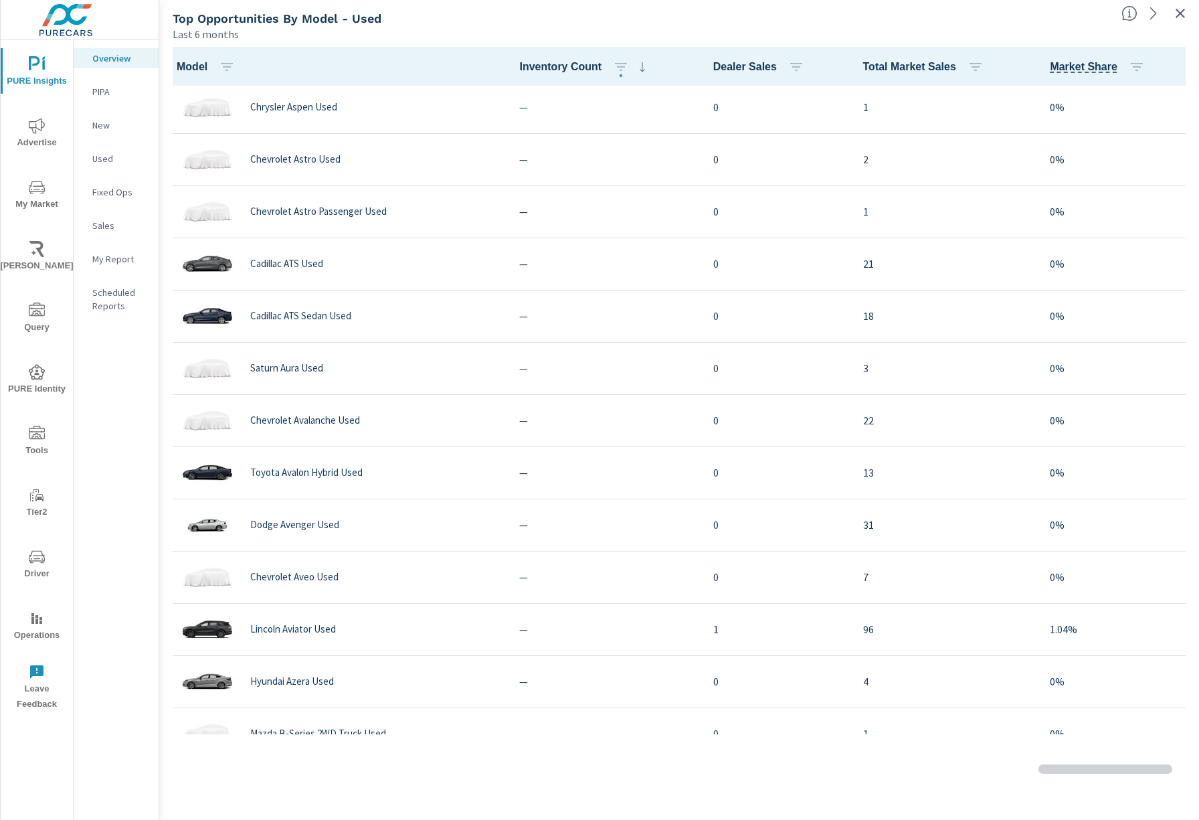
scroll to position [3526, 0]
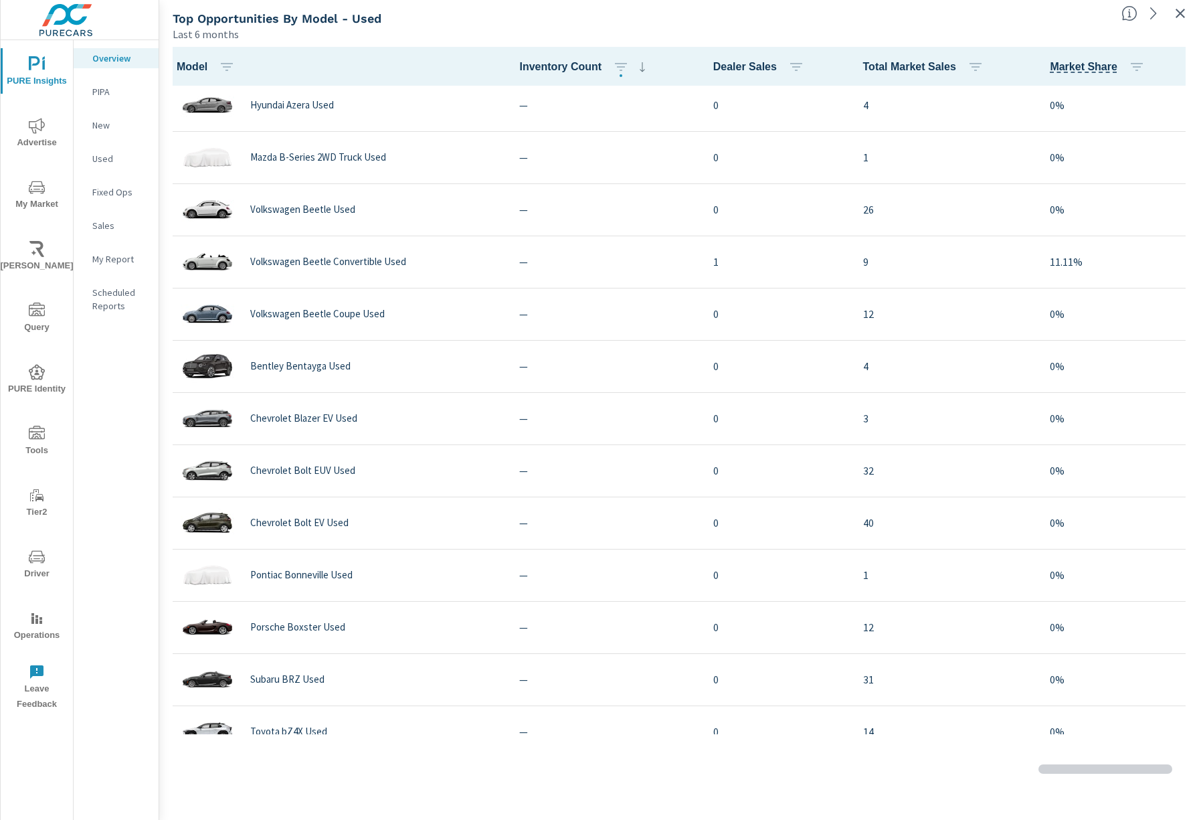
scroll to position [4419, 0]
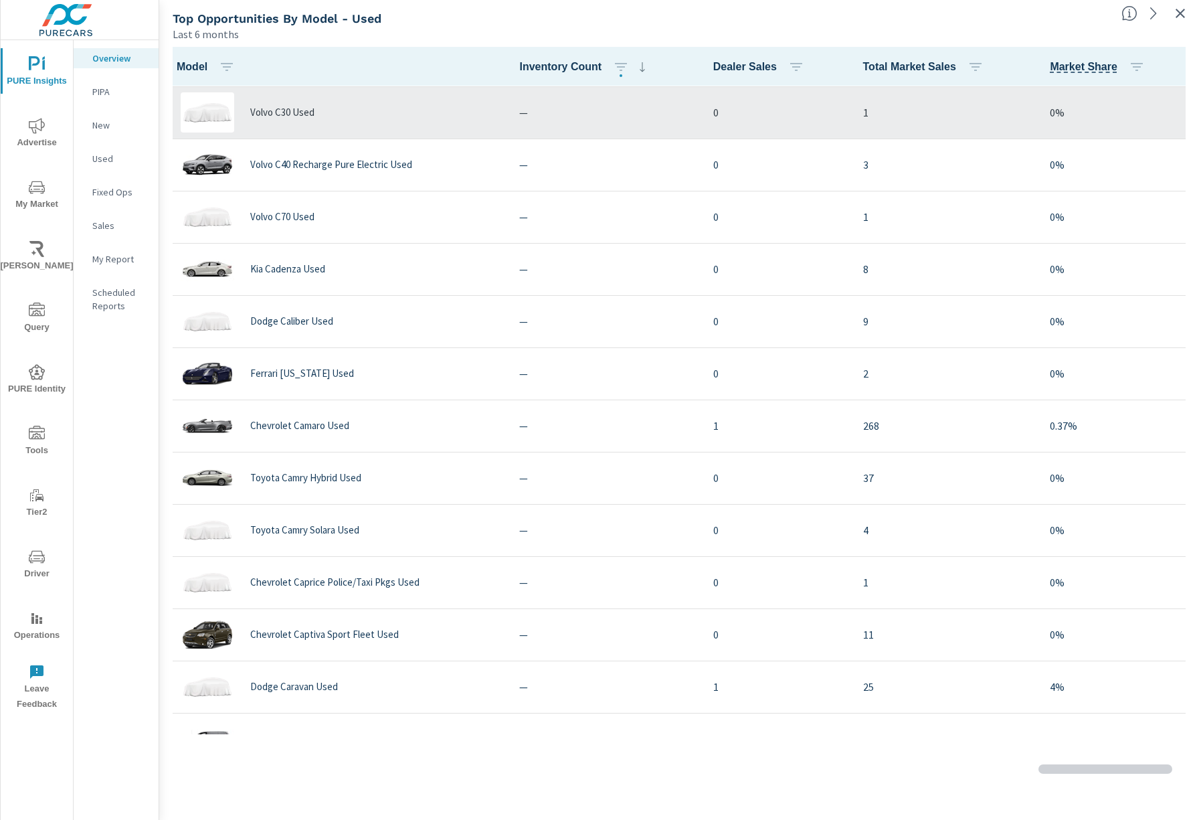
scroll to position [3293, 0]
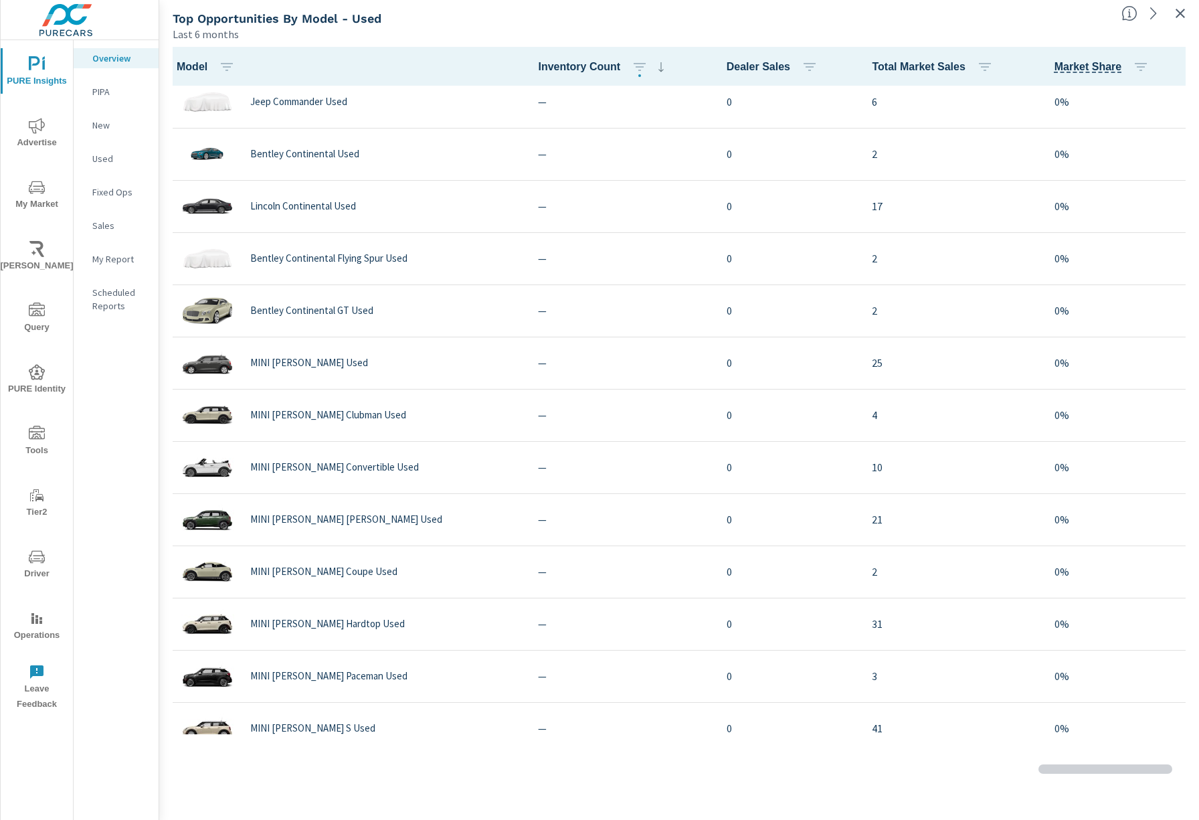
scroll to position [5220, 0]
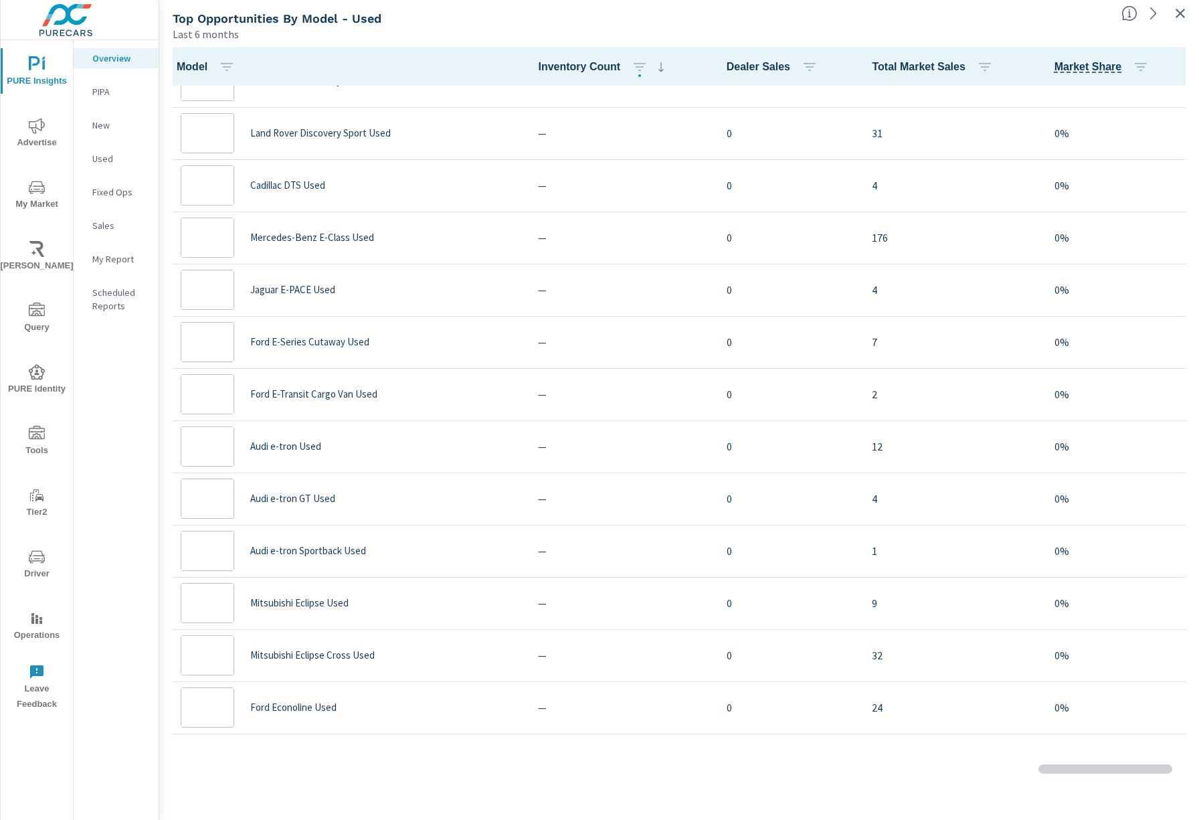
scroll to position [2610, 0]
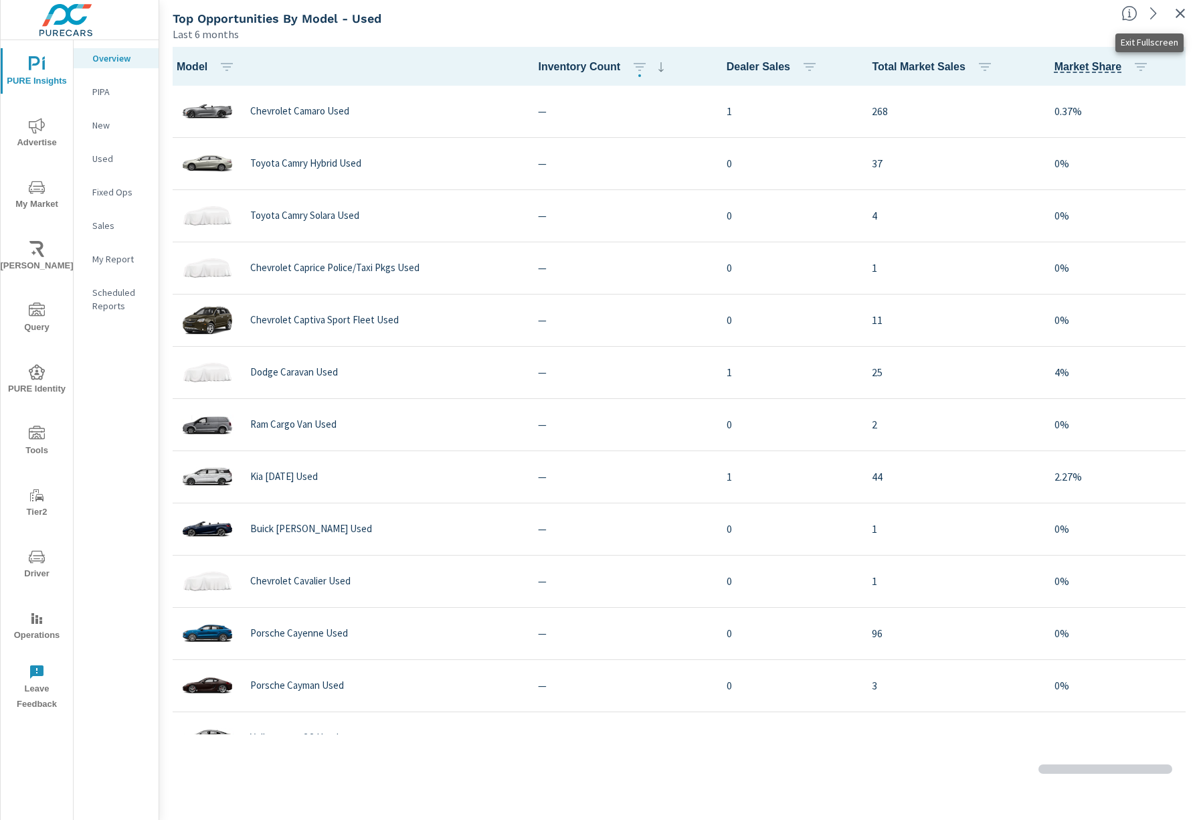
click at [1176, 9] on icon "button" at bounding box center [1180, 13] width 9 height 9
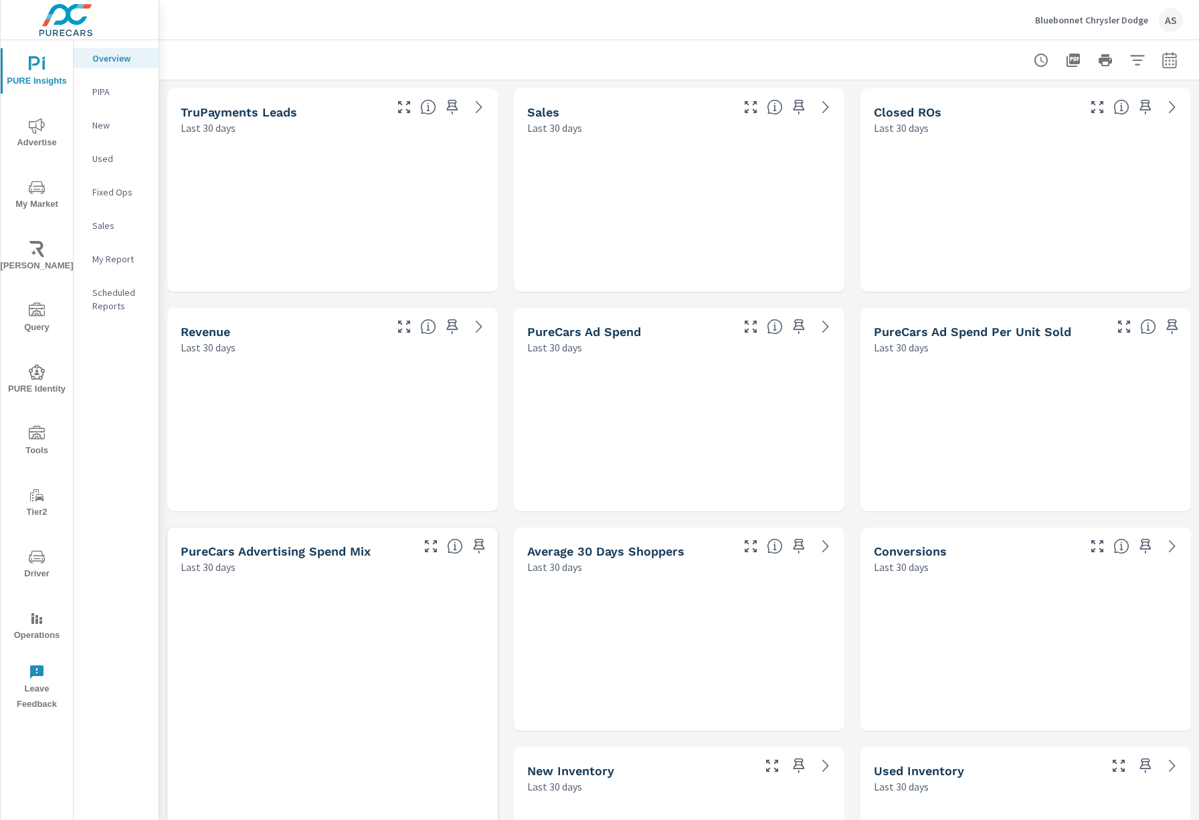
scroll to position [2610, 0]
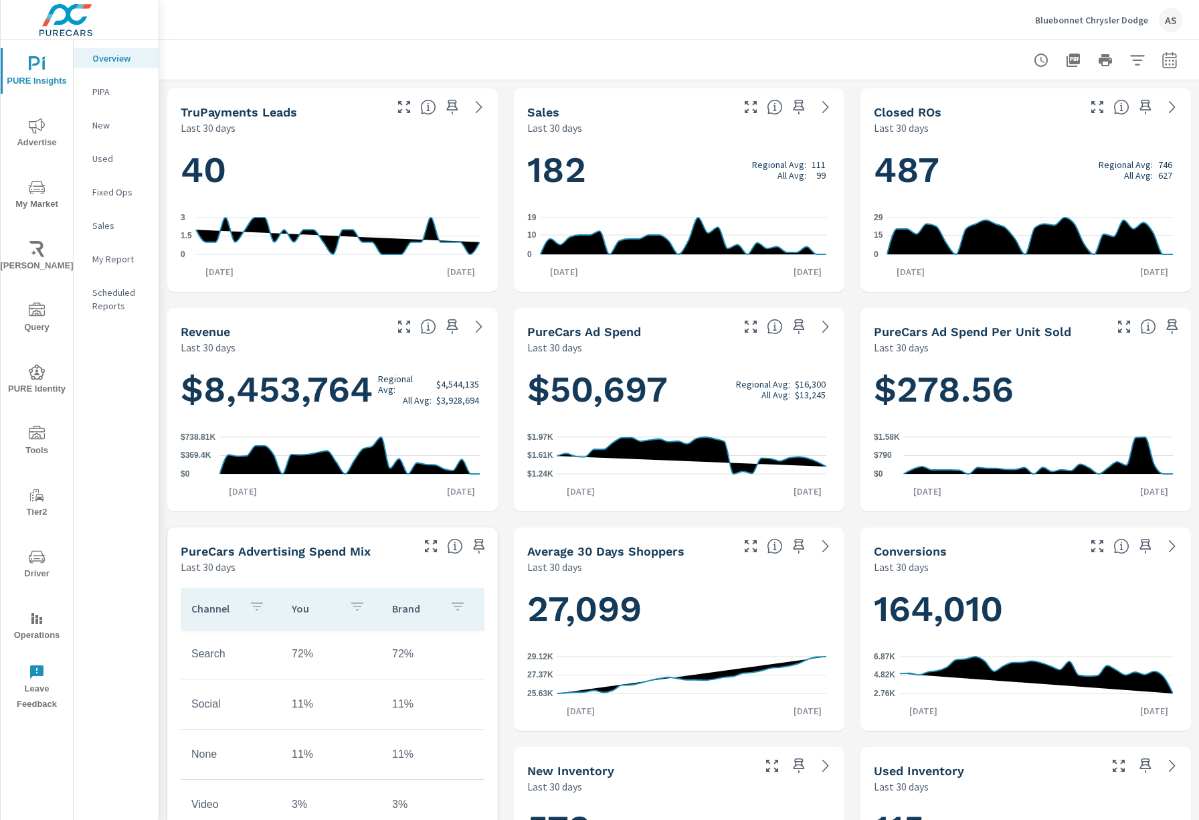
scroll to position [1, 0]
click at [31, 183] on icon "nav menu" at bounding box center [37, 187] width 16 height 13
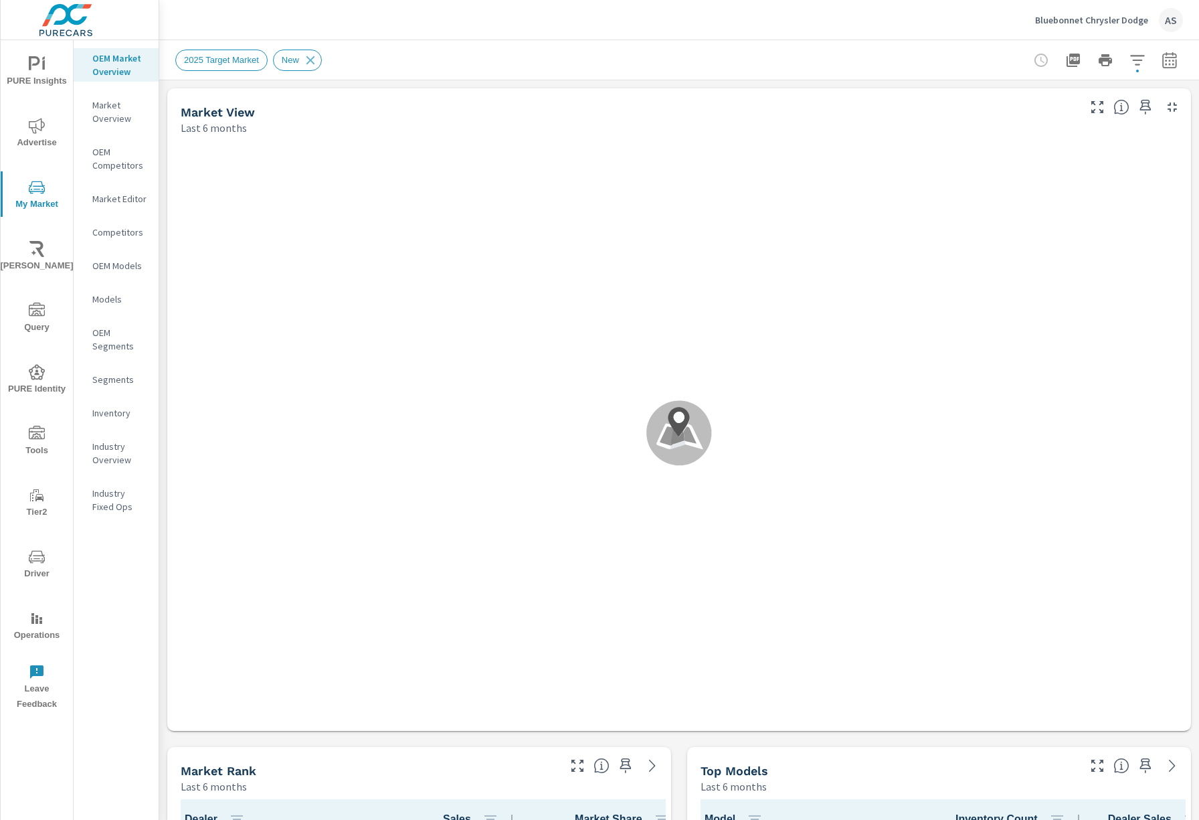
click at [1089, 758] on icon "button" at bounding box center [1097, 765] width 16 height 16
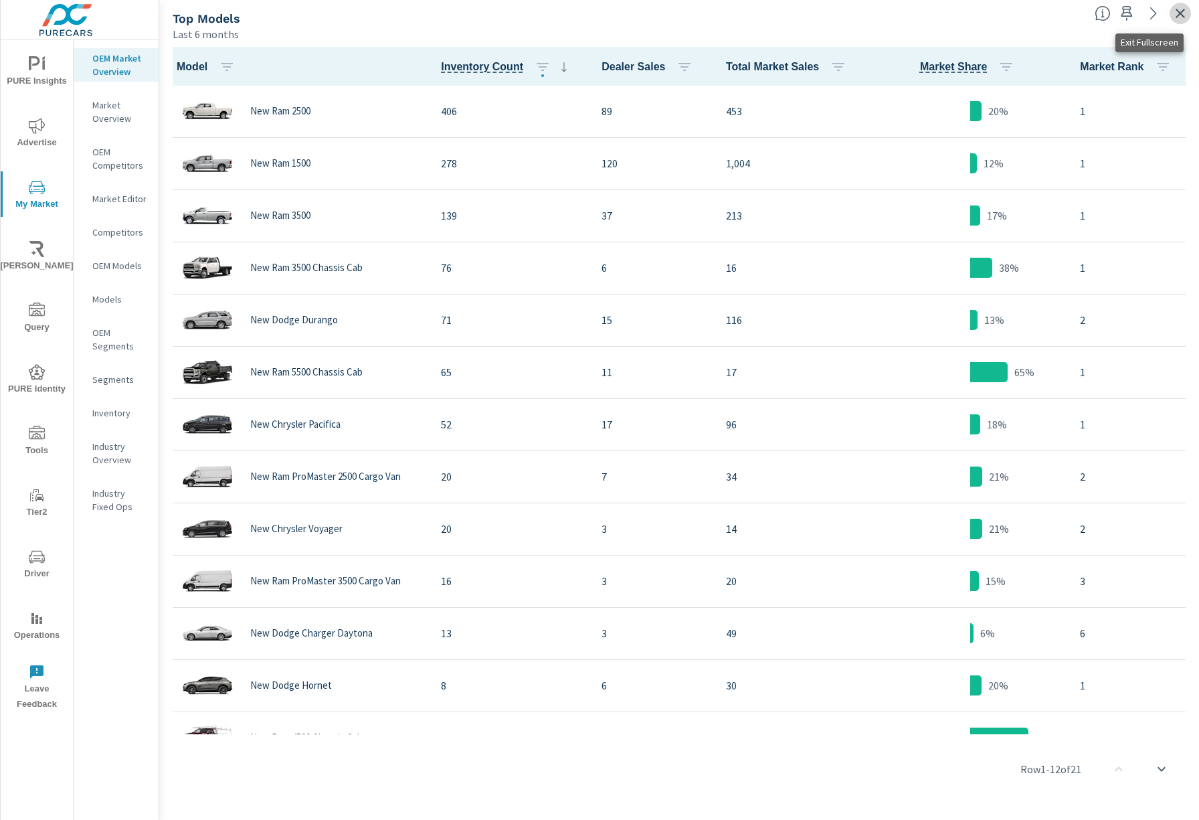
click at [1190, 12] on button "button" at bounding box center [1180, 13] width 21 height 21
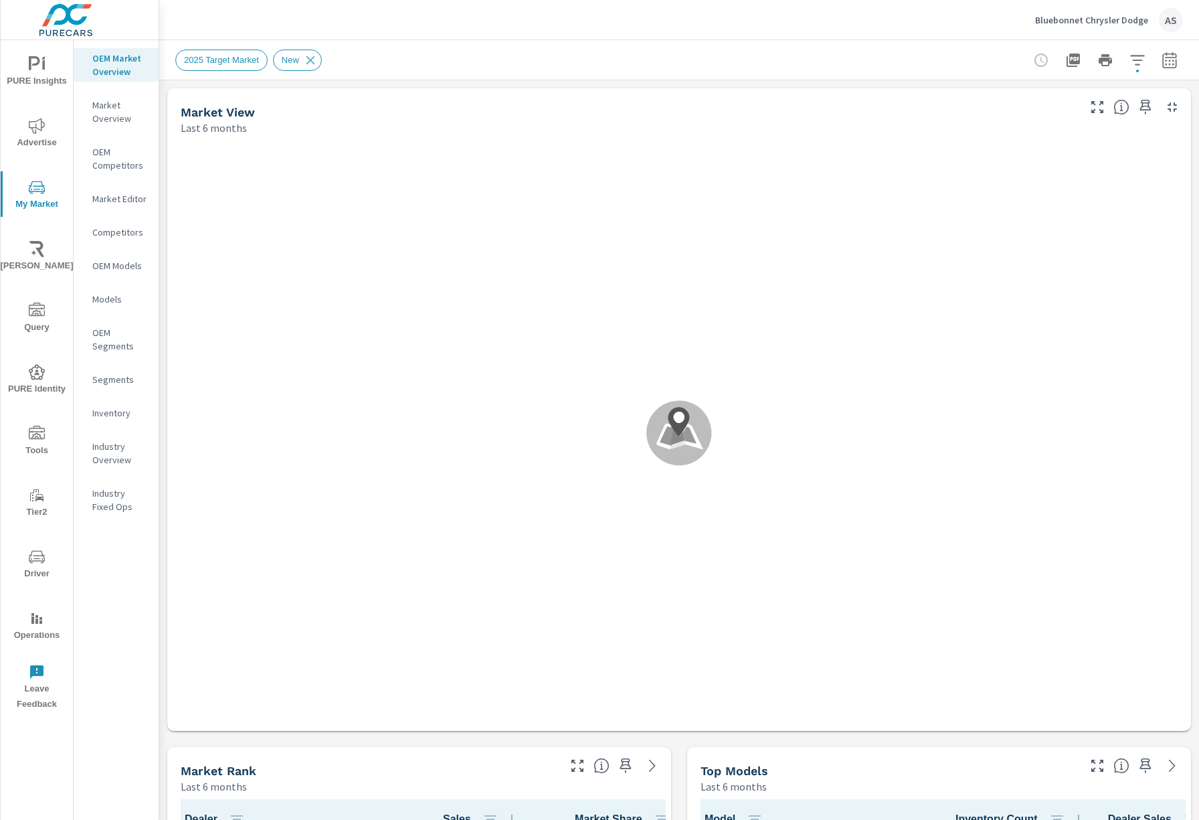
click at [115, 124] on p "Market Overview" at bounding box center [120, 111] width 56 height 27
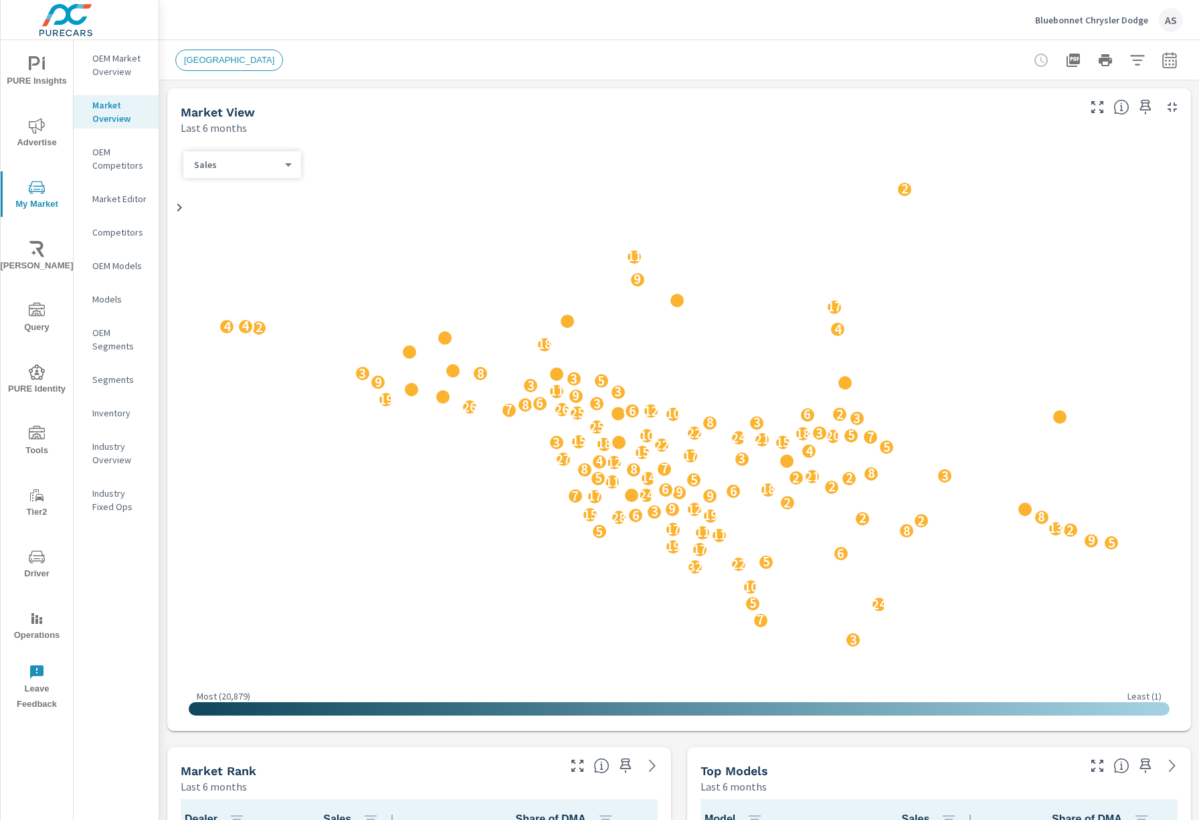
click at [1089, 764] on icon "button" at bounding box center [1097, 765] width 16 height 16
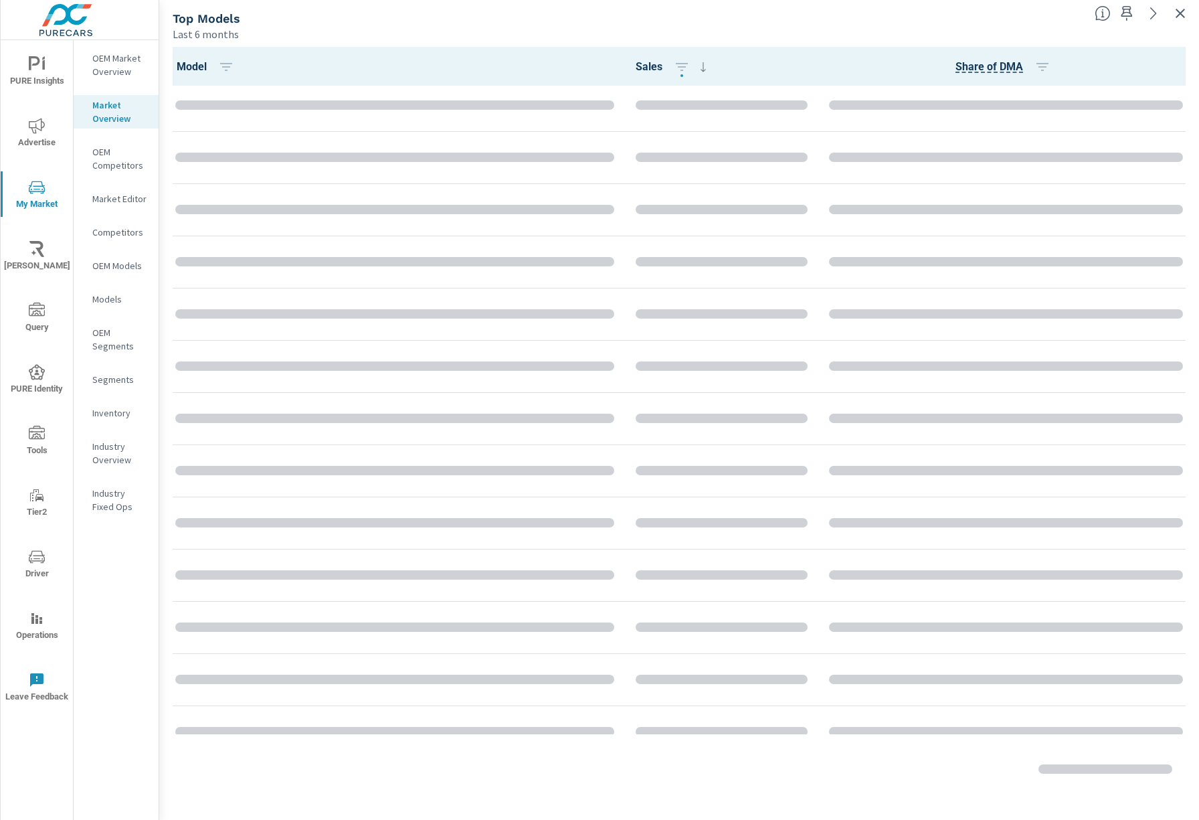
scroll to position [3747, 0]
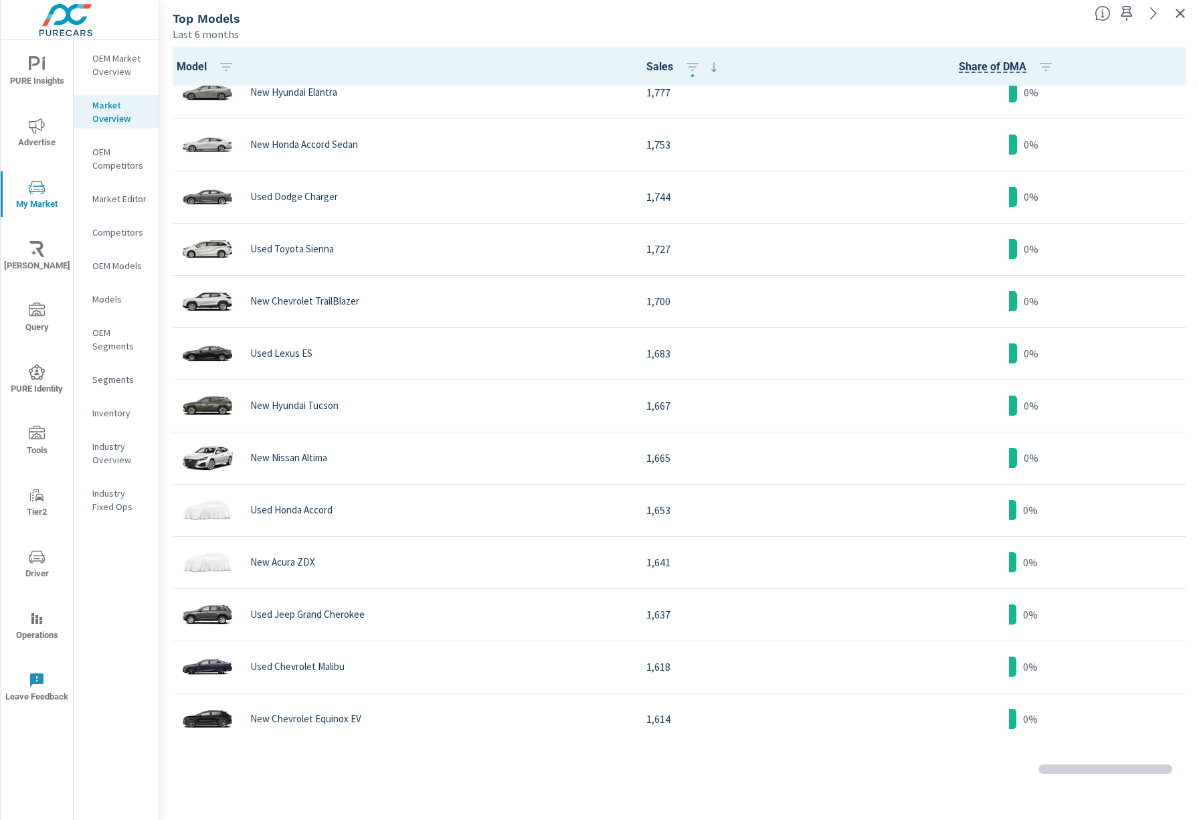
scroll to position [3465, 0]
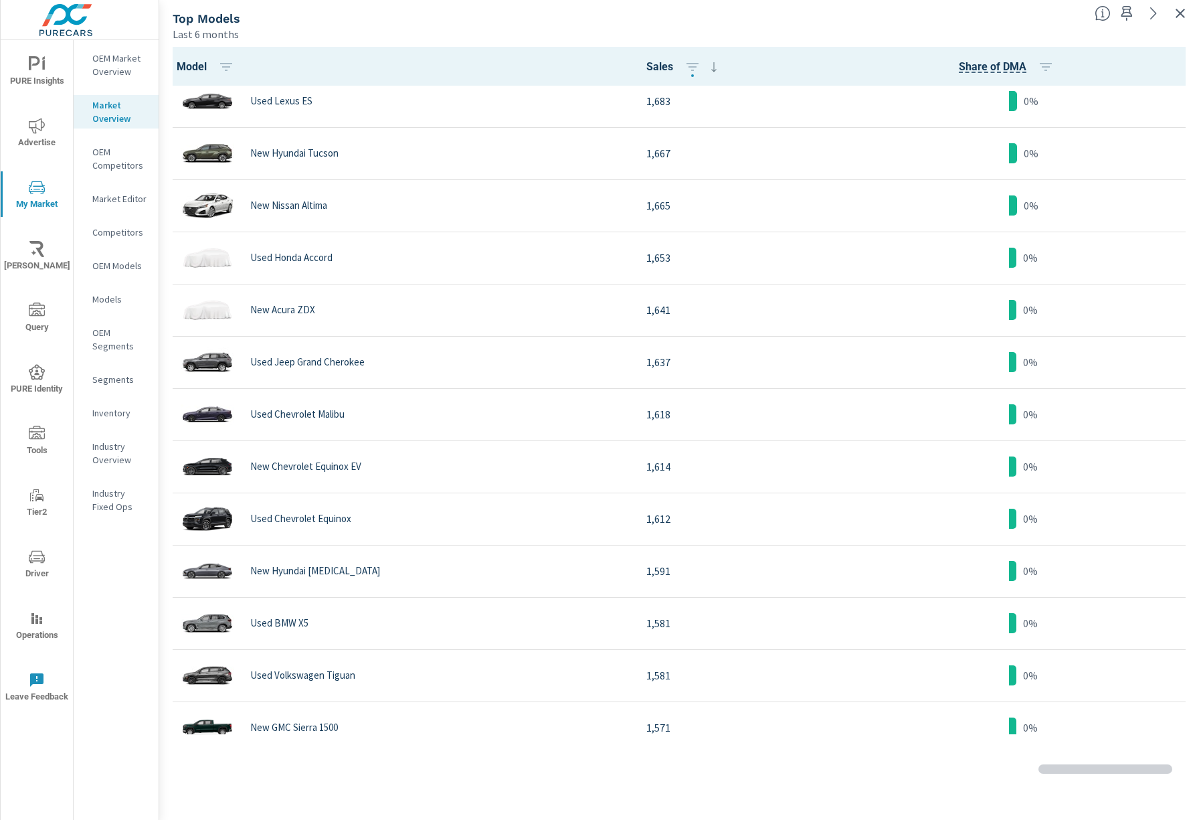
scroll to position [3643, 0]
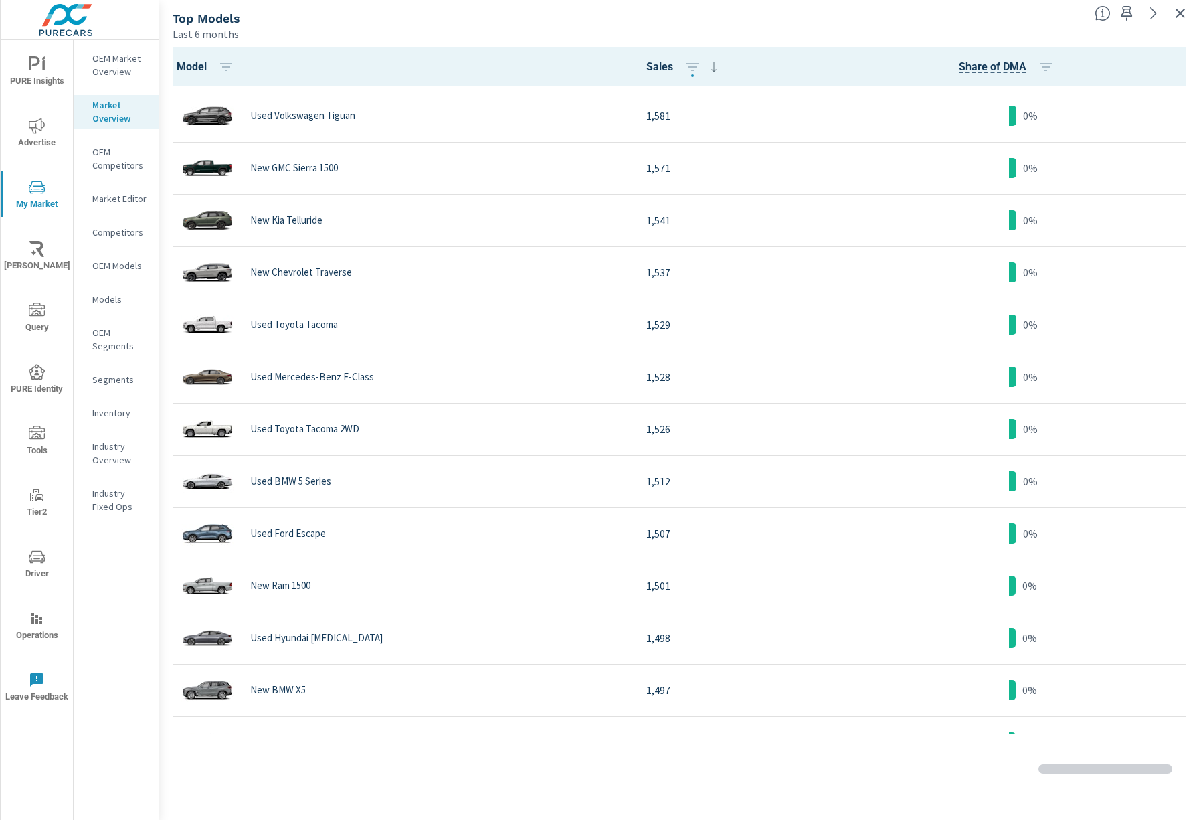
scroll to position [3224, 0]
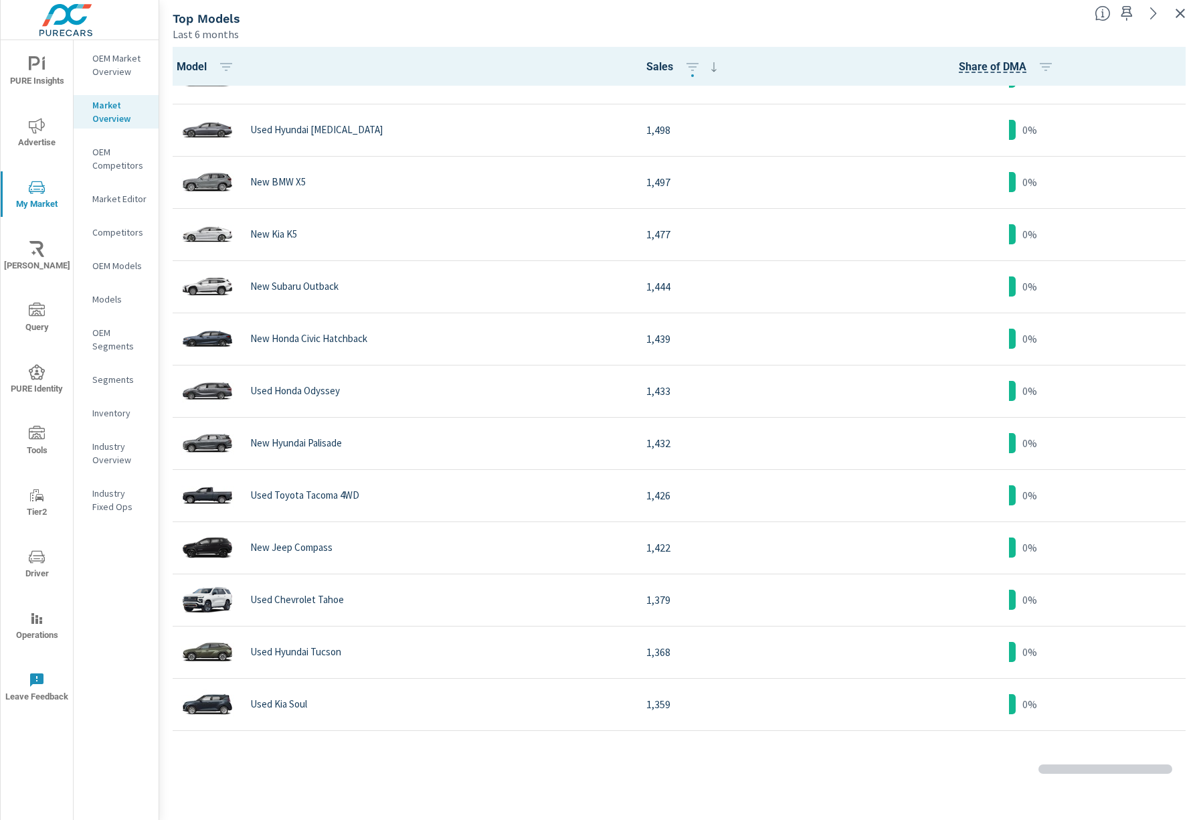
scroll to position [3670, 0]
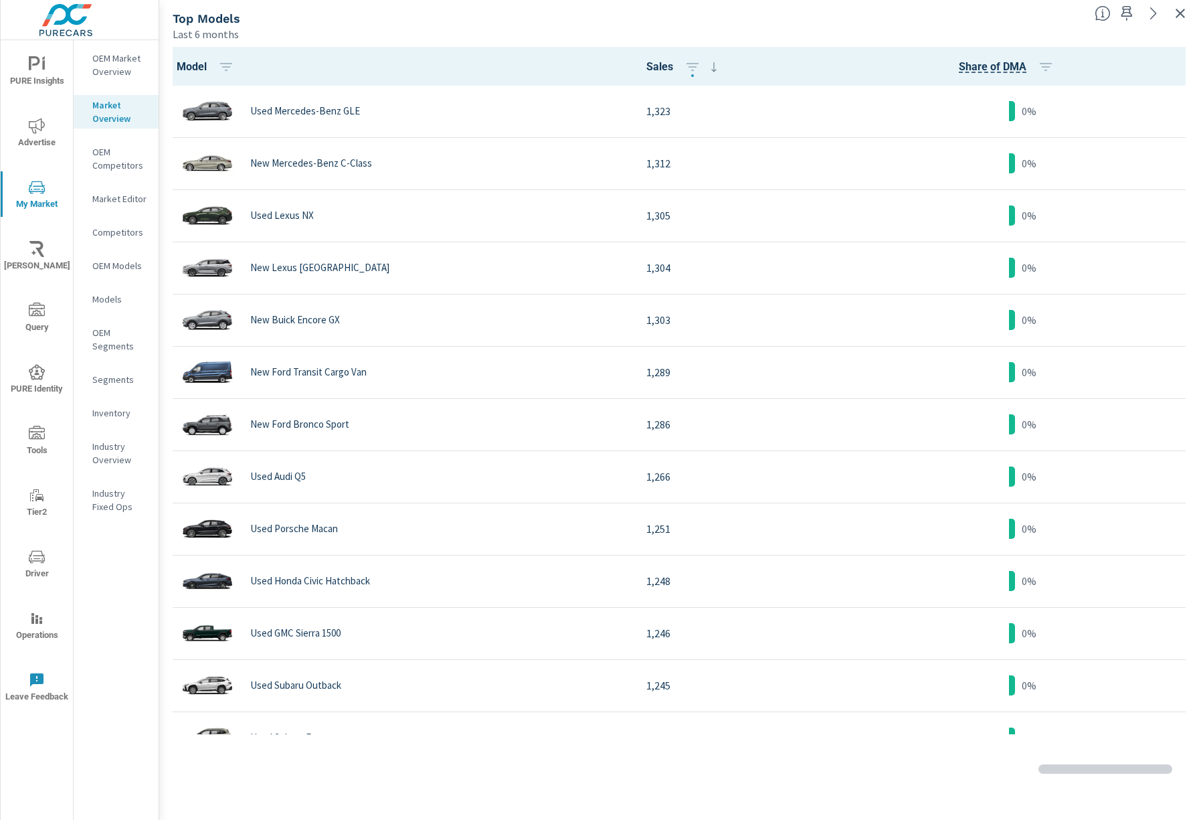
scroll to position [4114, 0]
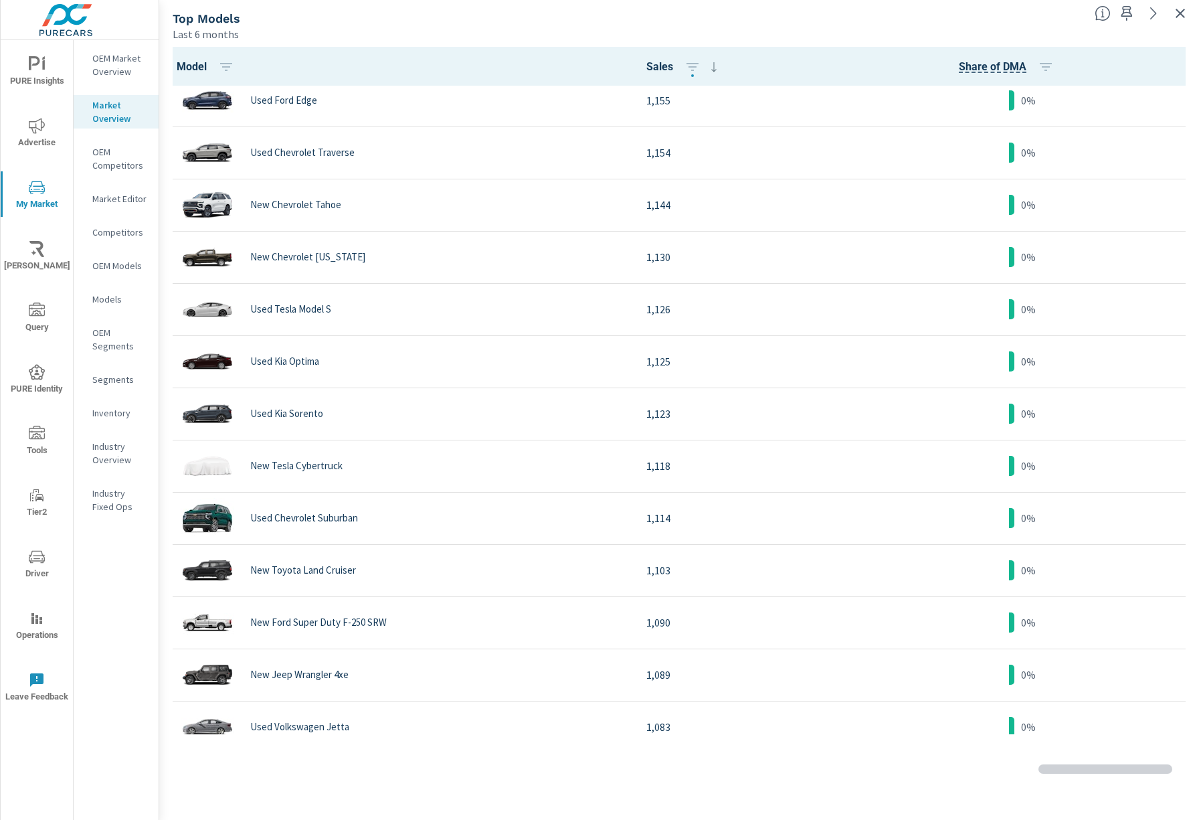
scroll to position [5220, 0]
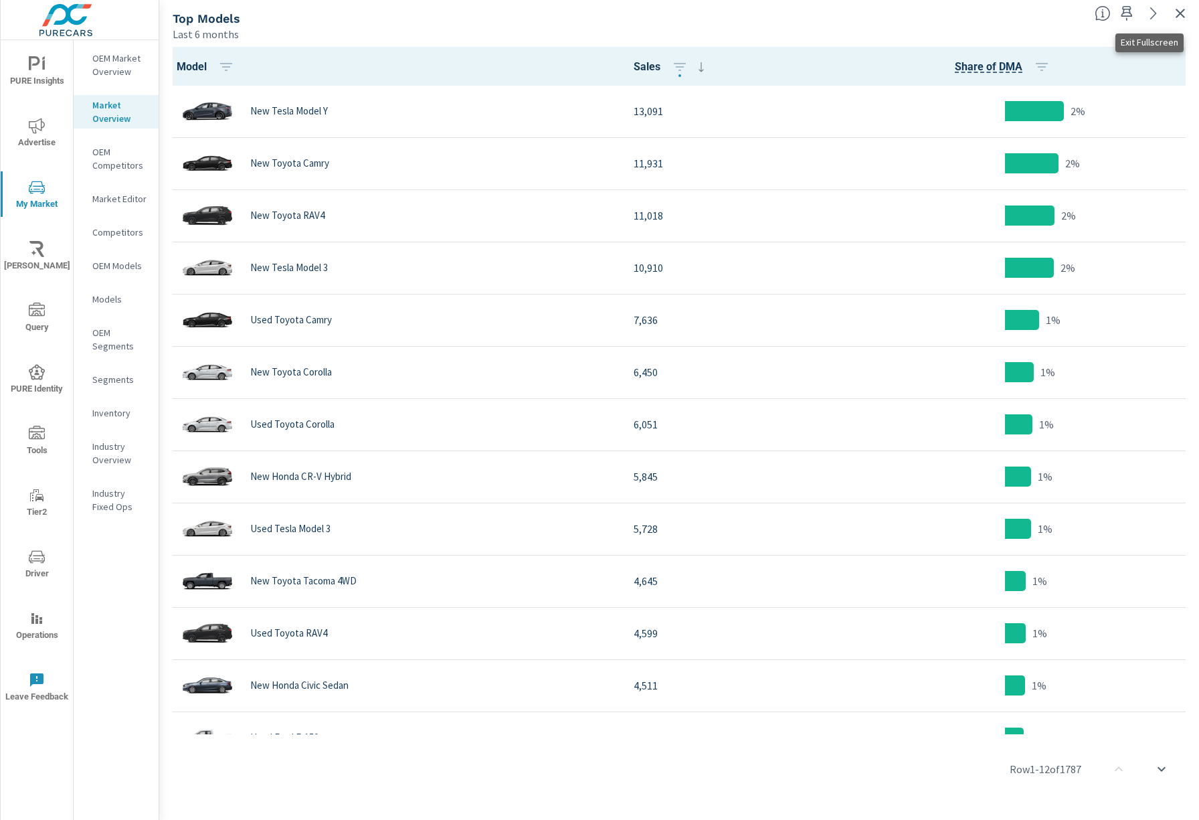
click at [1173, 9] on icon "button" at bounding box center [1180, 13] width 16 height 16
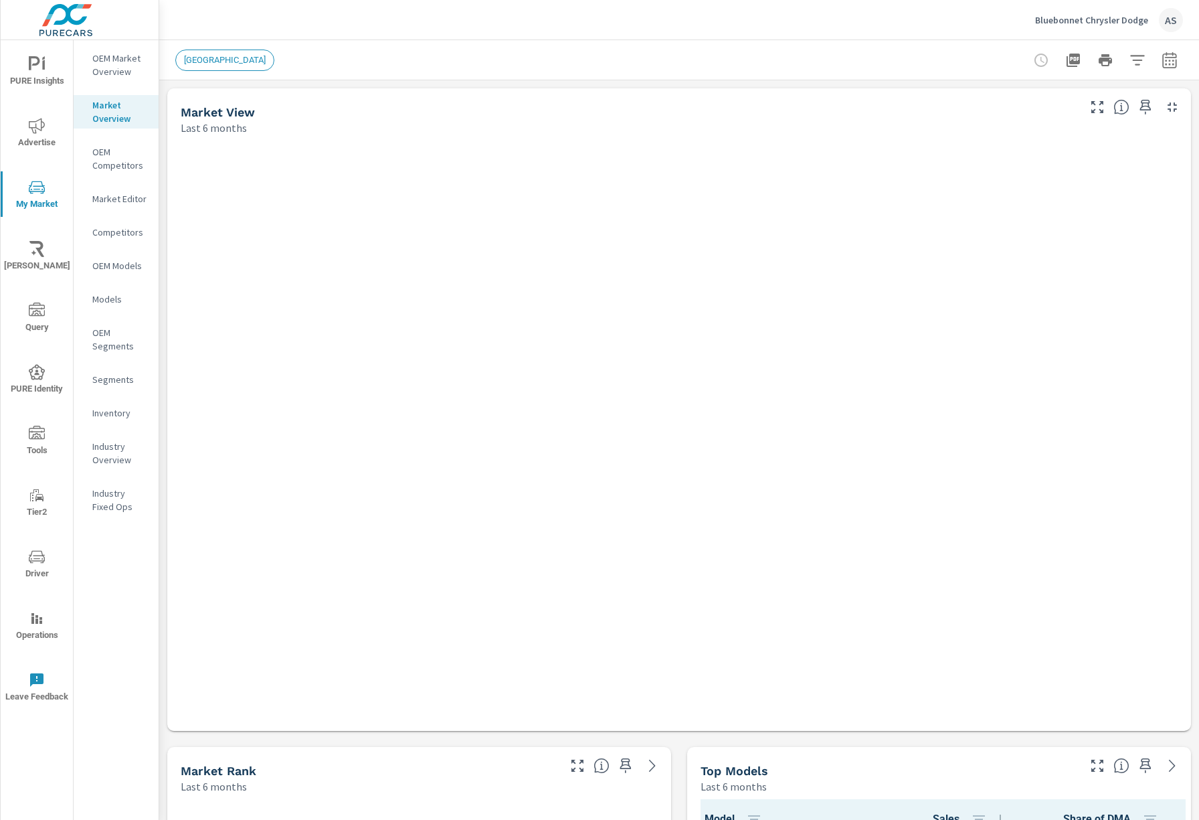
click at [1135, 51] on button "button" at bounding box center [1137, 60] width 27 height 27
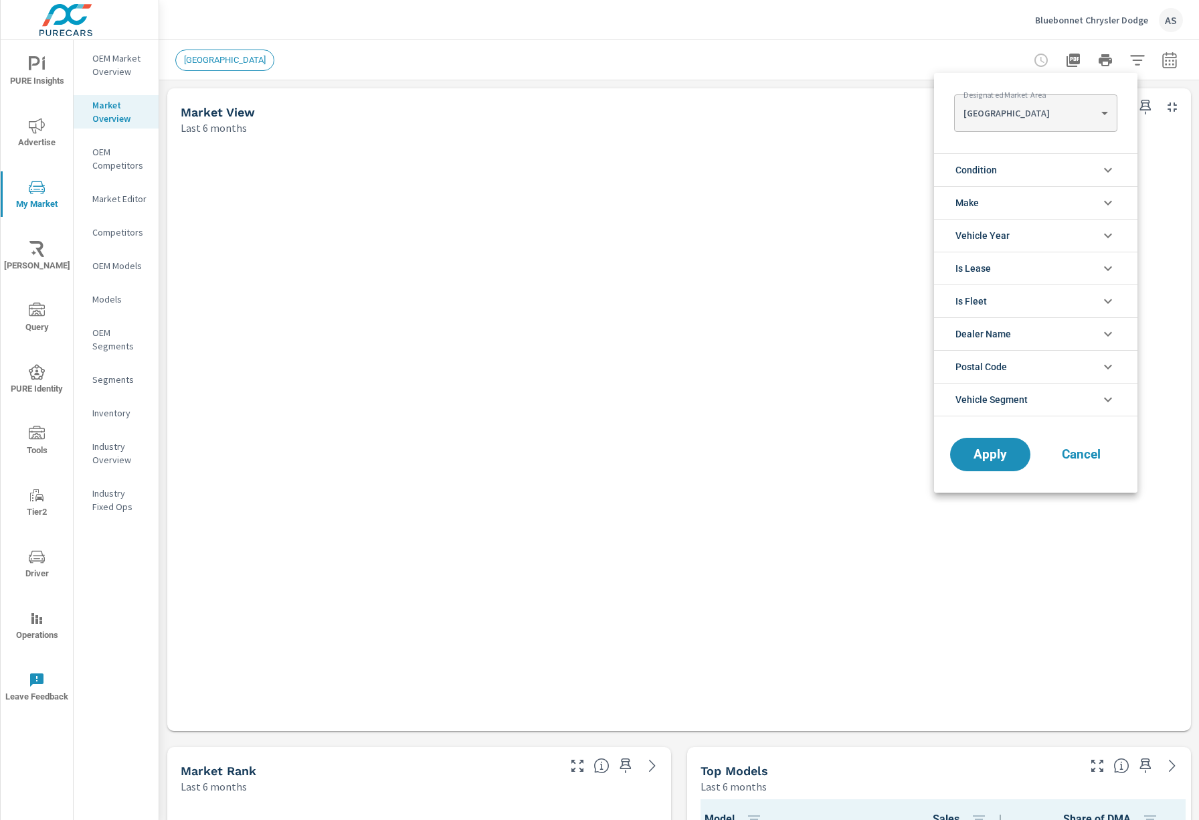
click at [1017, 239] on li "Vehicle Year" at bounding box center [1035, 235] width 203 height 33
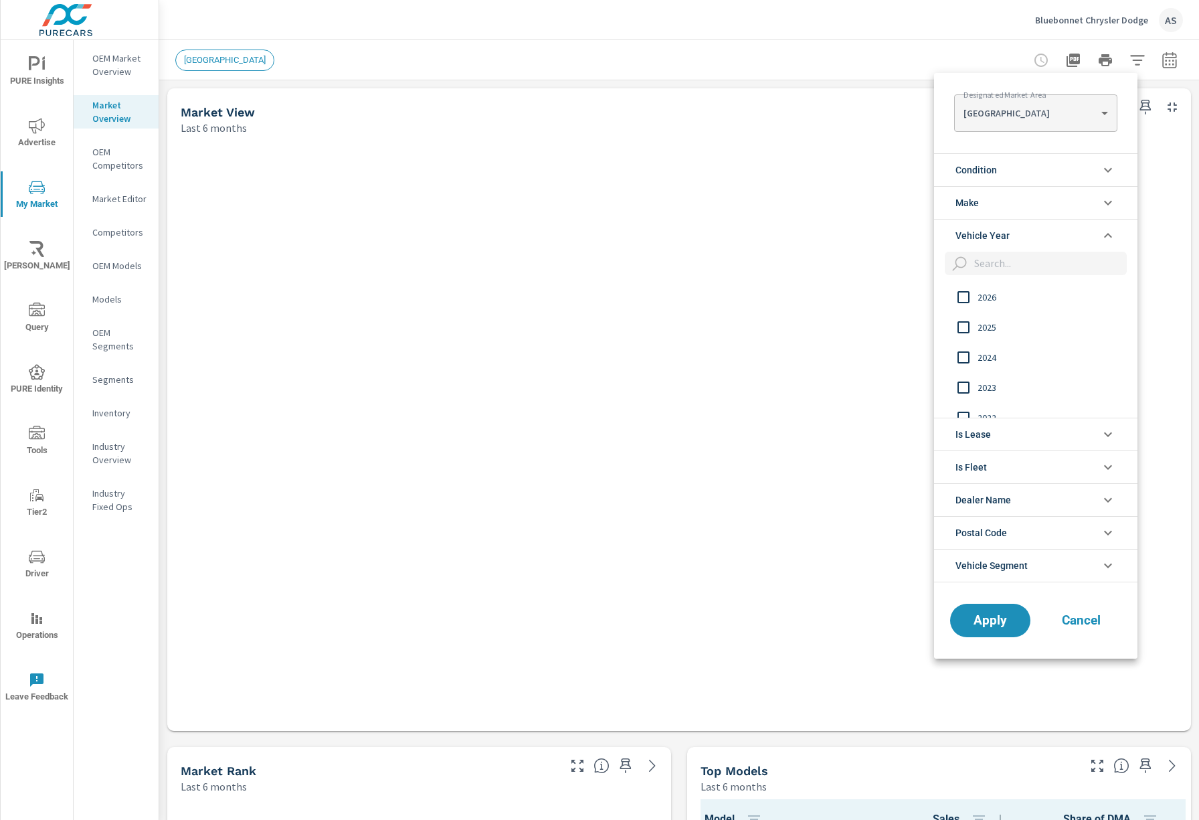
click at [991, 323] on span "2025" at bounding box center [1051, 327] width 147 height 16
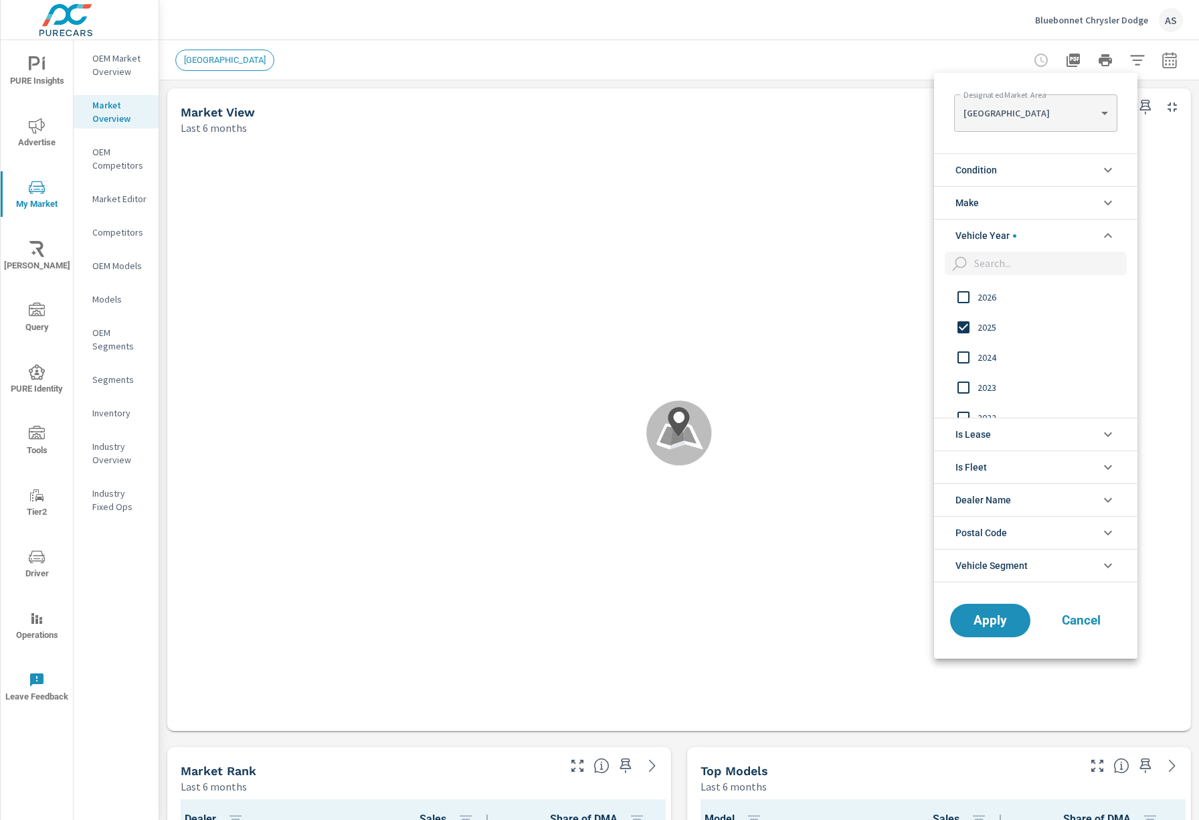
click at [962, 298] on input "filter options" at bounding box center [963, 297] width 28 height 28
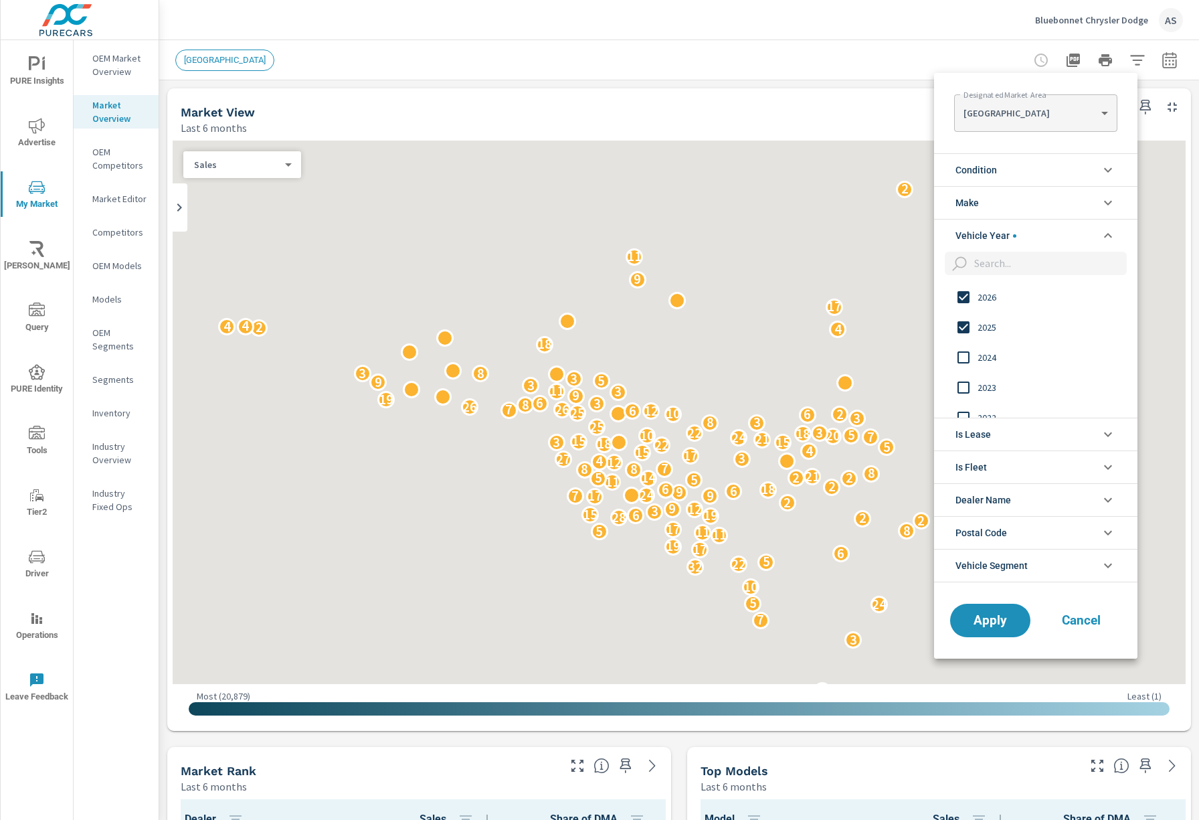
click at [962, 328] on input "filter options" at bounding box center [963, 327] width 28 height 28
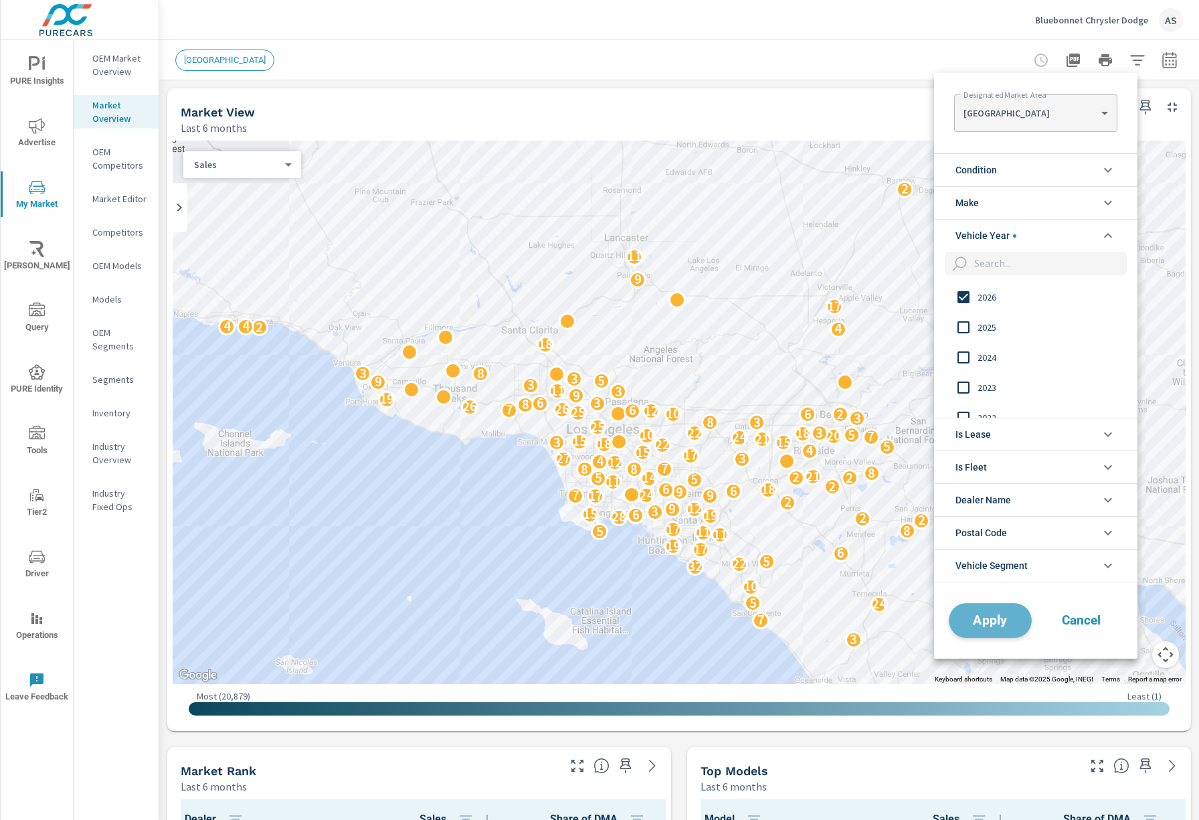
click at [997, 626] on span "Apply" at bounding box center [990, 620] width 55 height 13
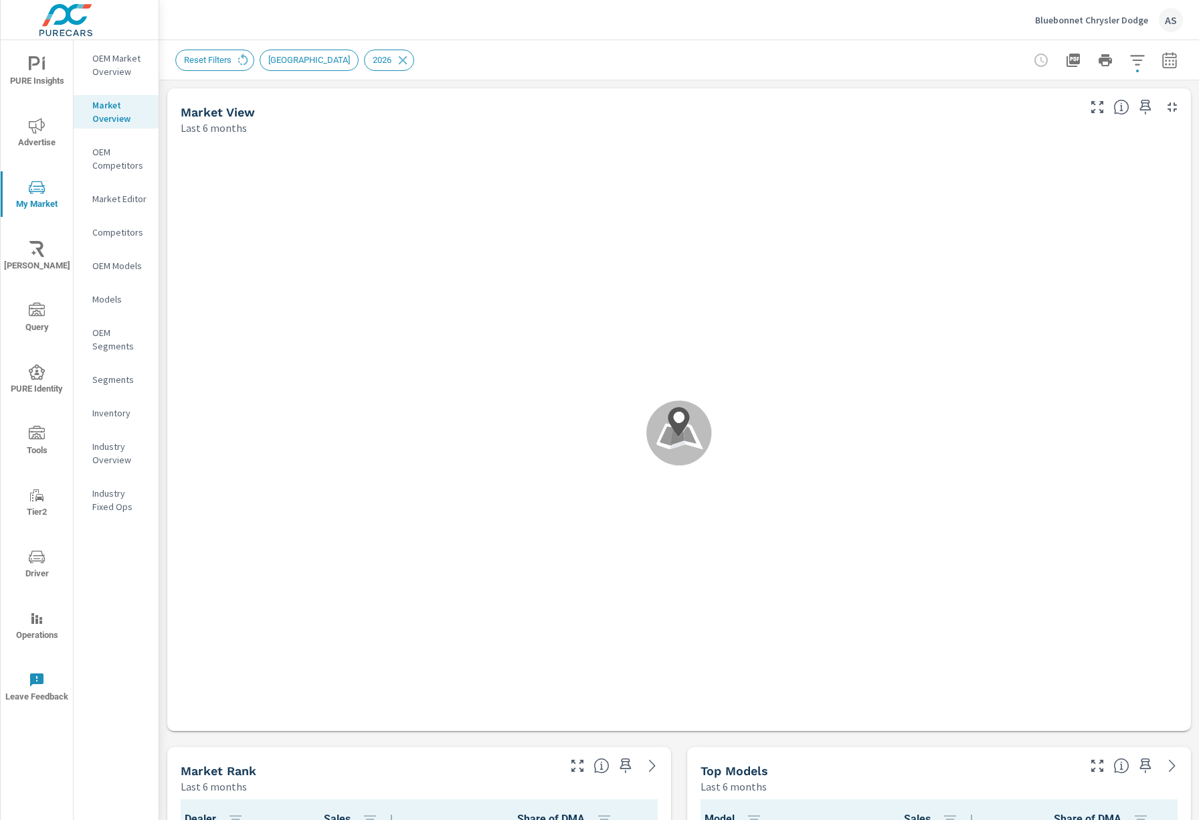
click at [1089, 771] on icon "button" at bounding box center [1097, 765] width 16 height 16
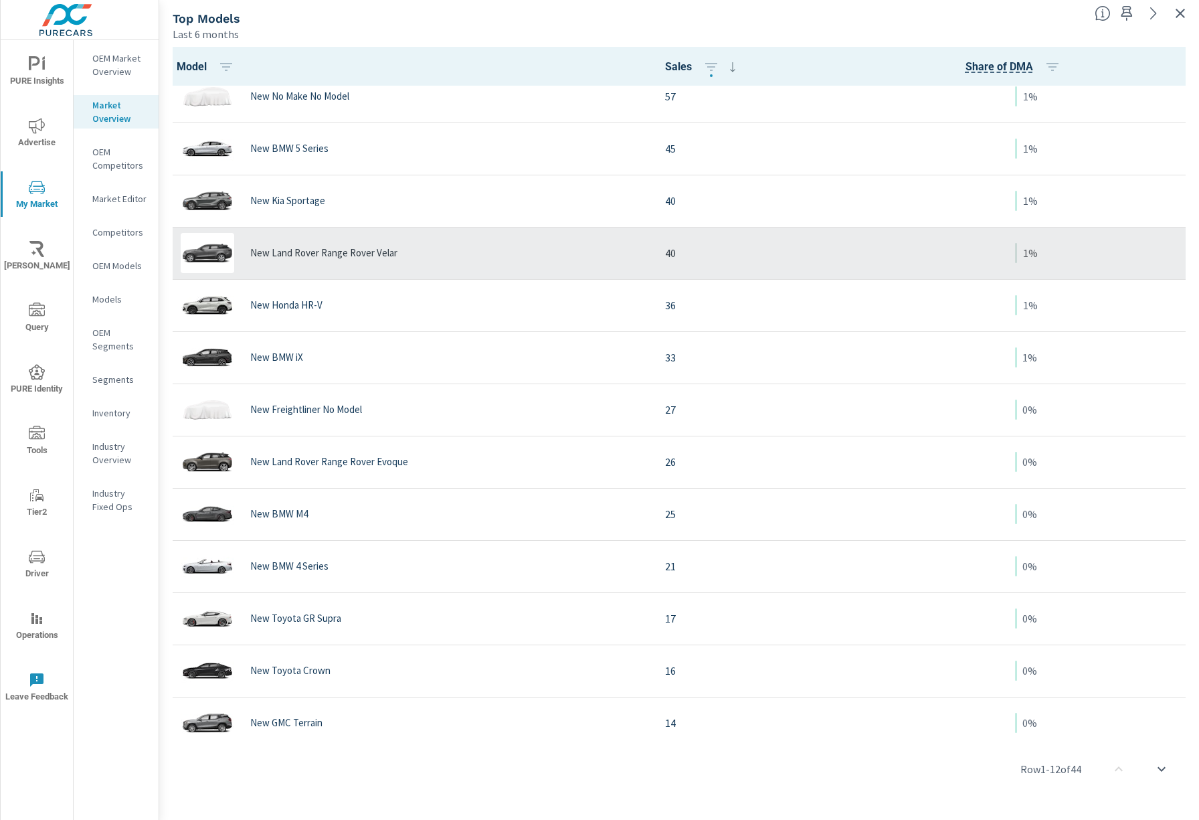
scroll to position [357, 0]
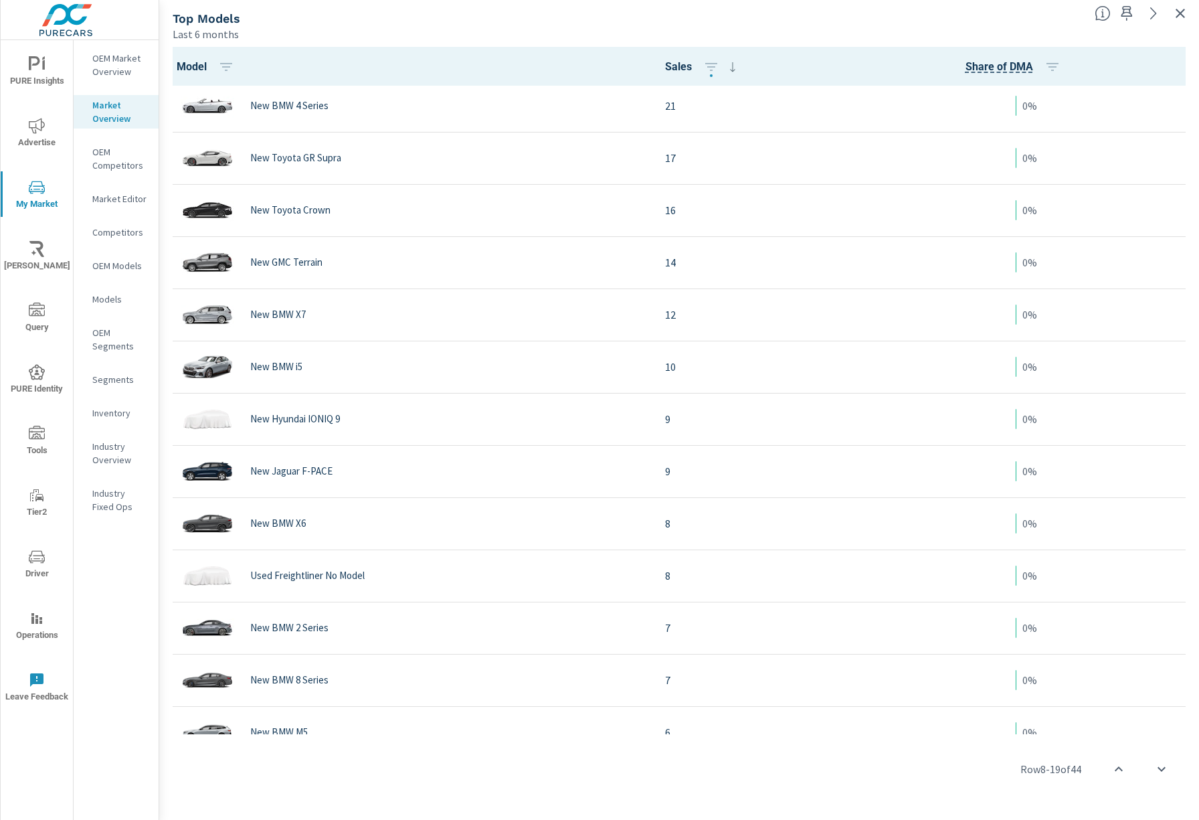
scroll to position [804, 0]
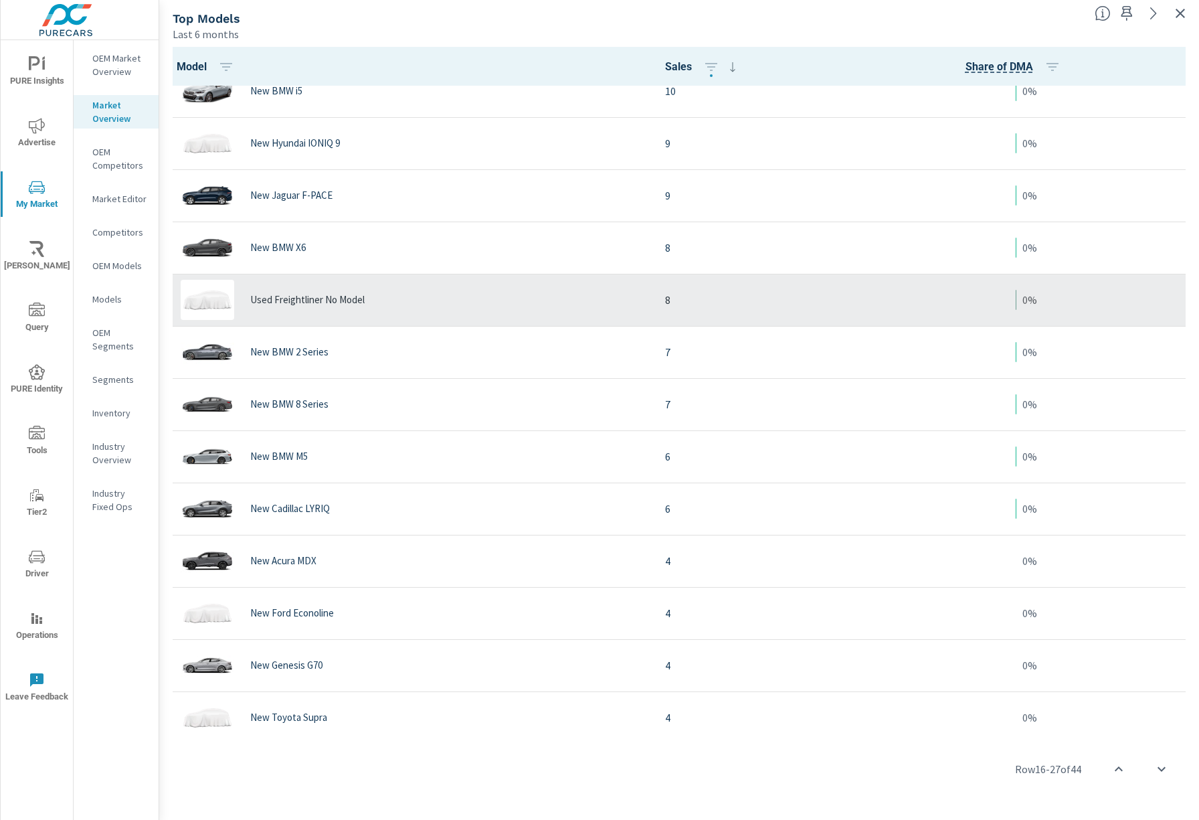
scroll to position [1160, 0]
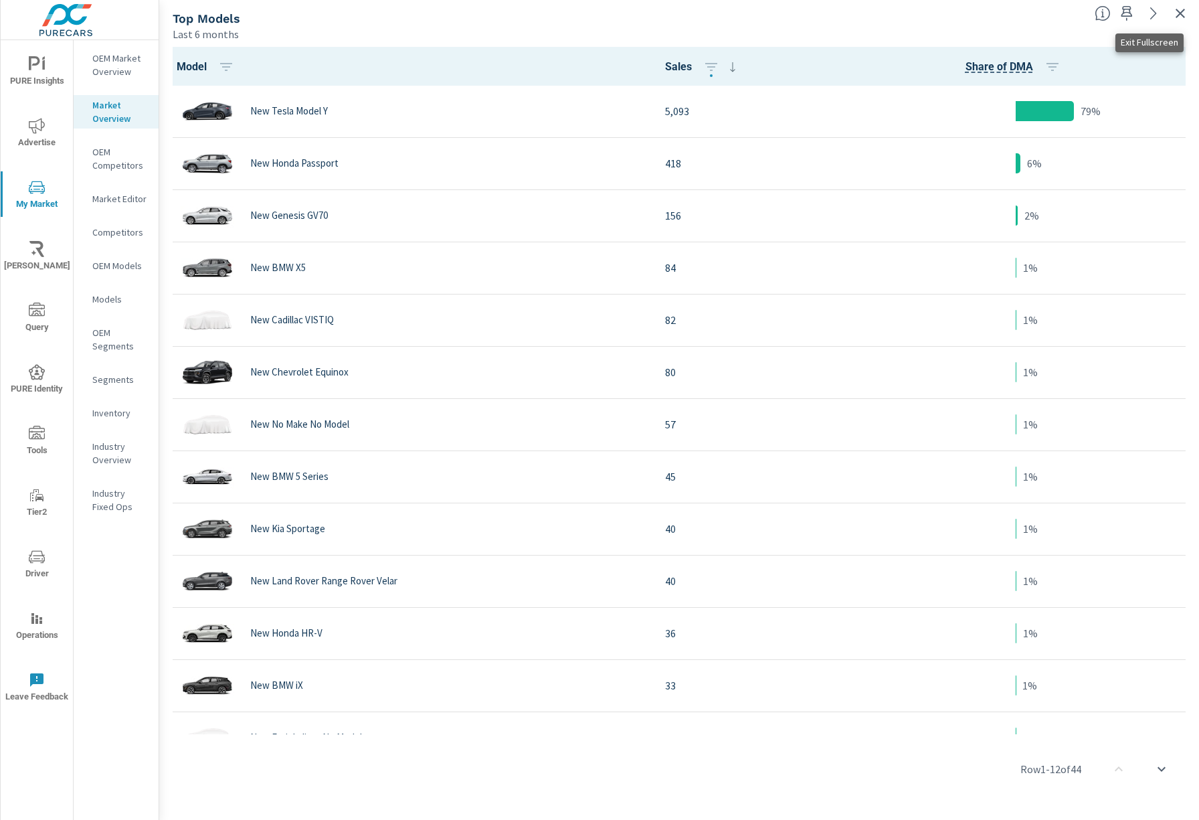
click at [1176, 15] on icon "button" at bounding box center [1180, 13] width 16 height 16
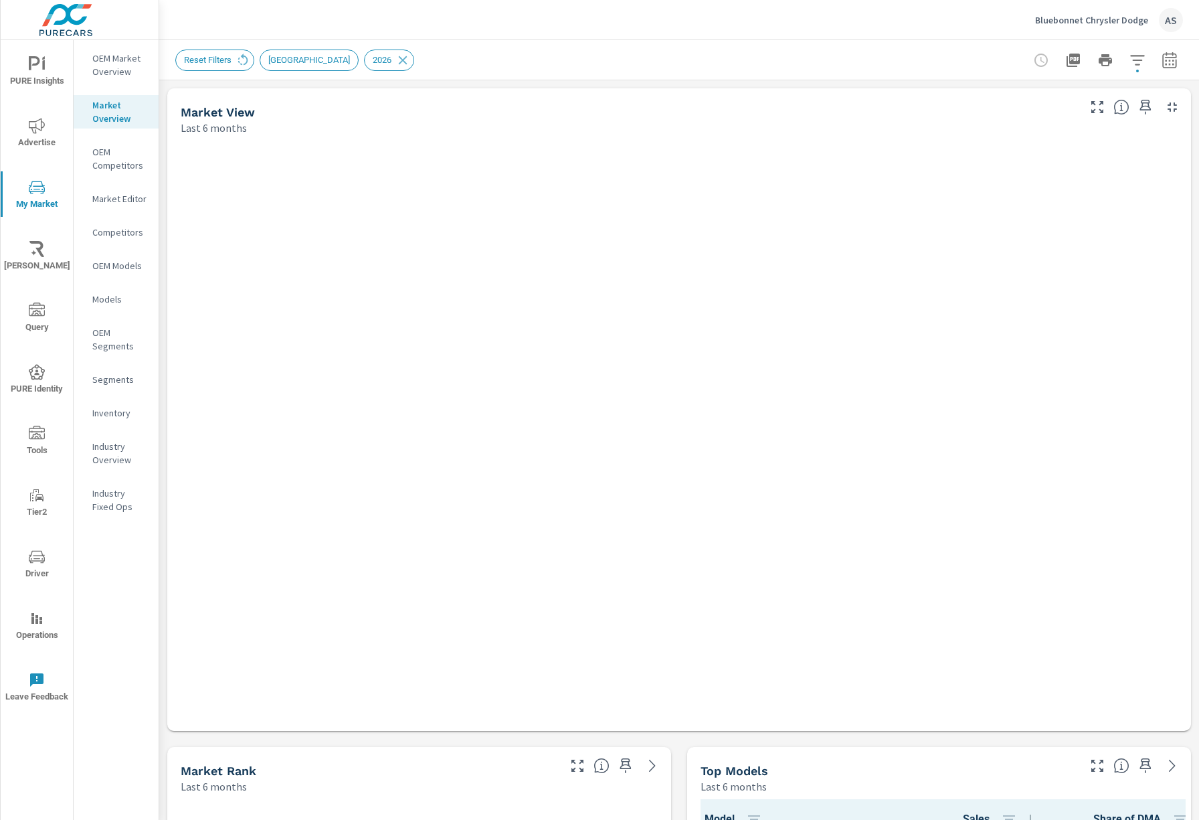
click at [1130, 52] on icon "button" at bounding box center [1137, 60] width 16 height 16
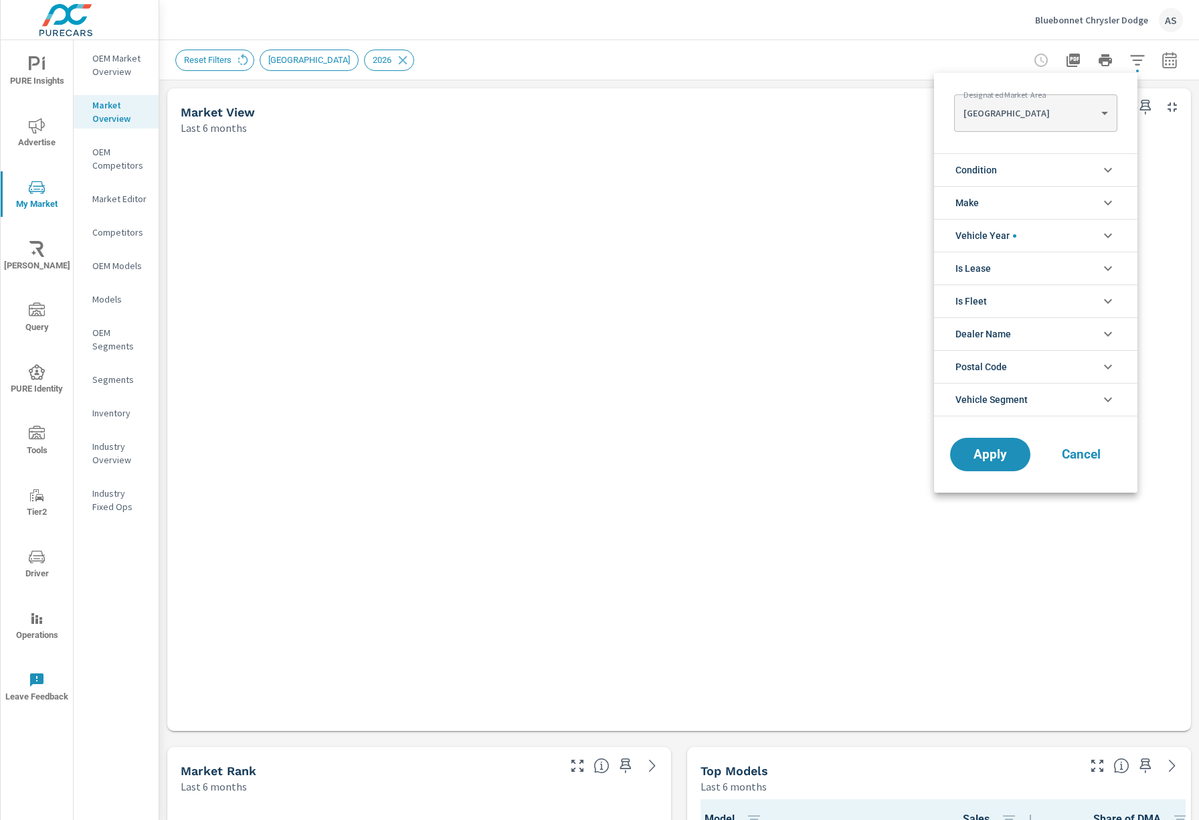
scroll to position [30, 0]
click at [1033, 231] on li "Vehicle Year" at bounding box center [1035, 235] width 203 height 33
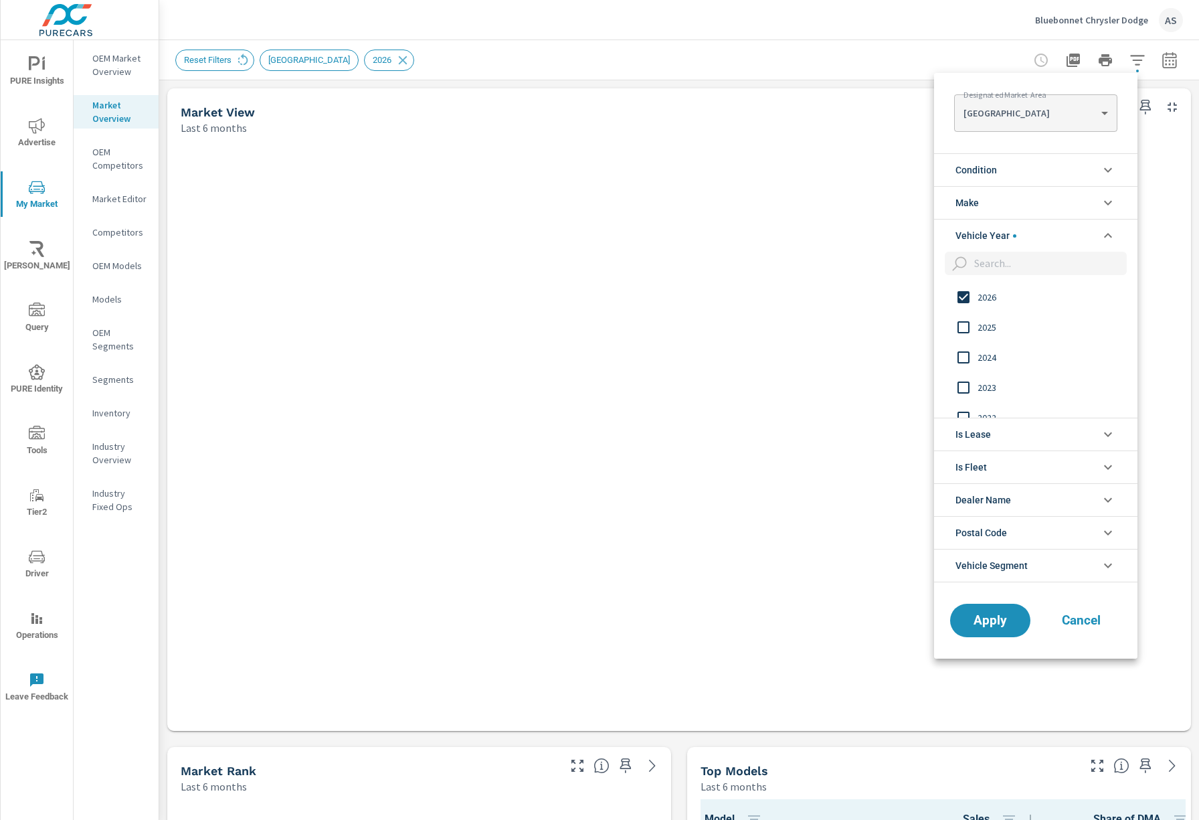
scroll to position [0, 0]
click at [984, 359] on span "2024" at bounding box center [1051, 357] width 147 height 16
click at [961, 294] on input "filter options" at bounding box center [963, 297] width 28 height 28
click at [989, 626] on span "Apply" at bounding box center [990, 620] width 55 height 13
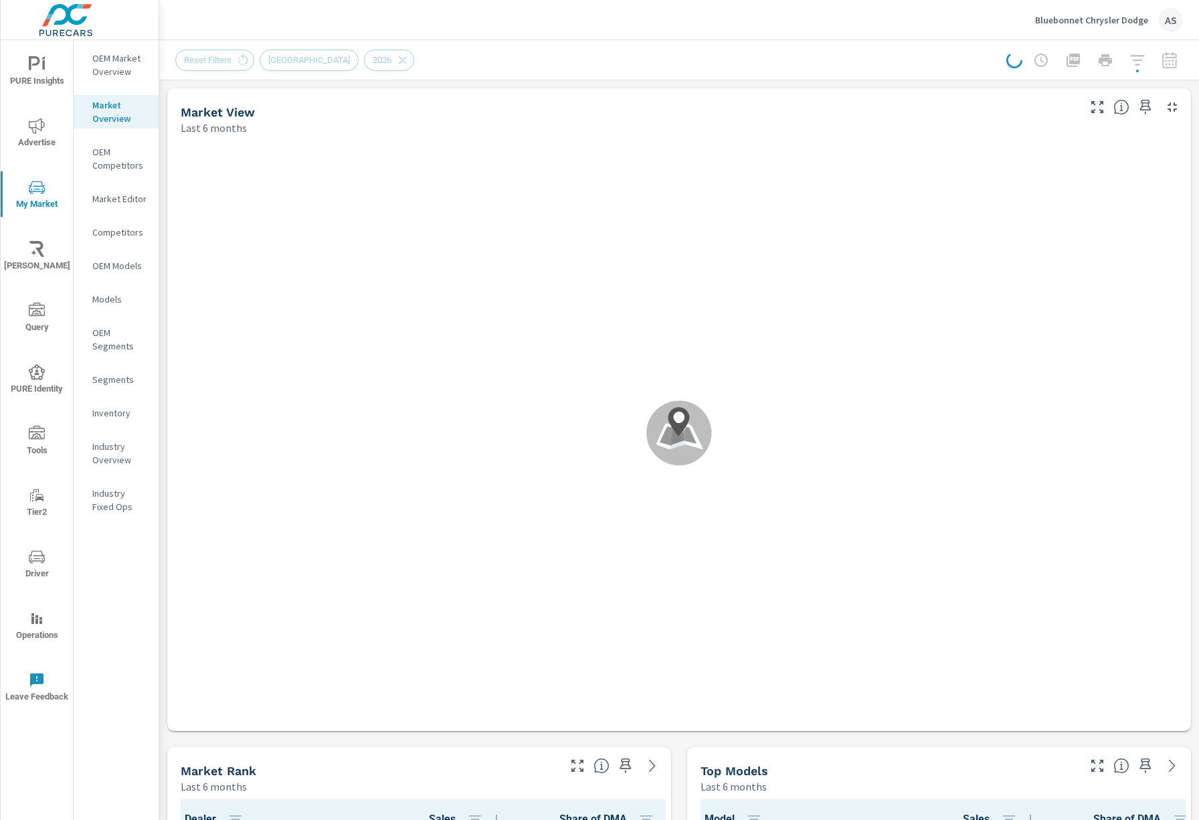
scroll to position [1, 0]
click at [1089, 766] on icon "button" at bounding box center [1097, 766] width 16 height 16
